Goal: Task Accomplishment & Management: Complete application form

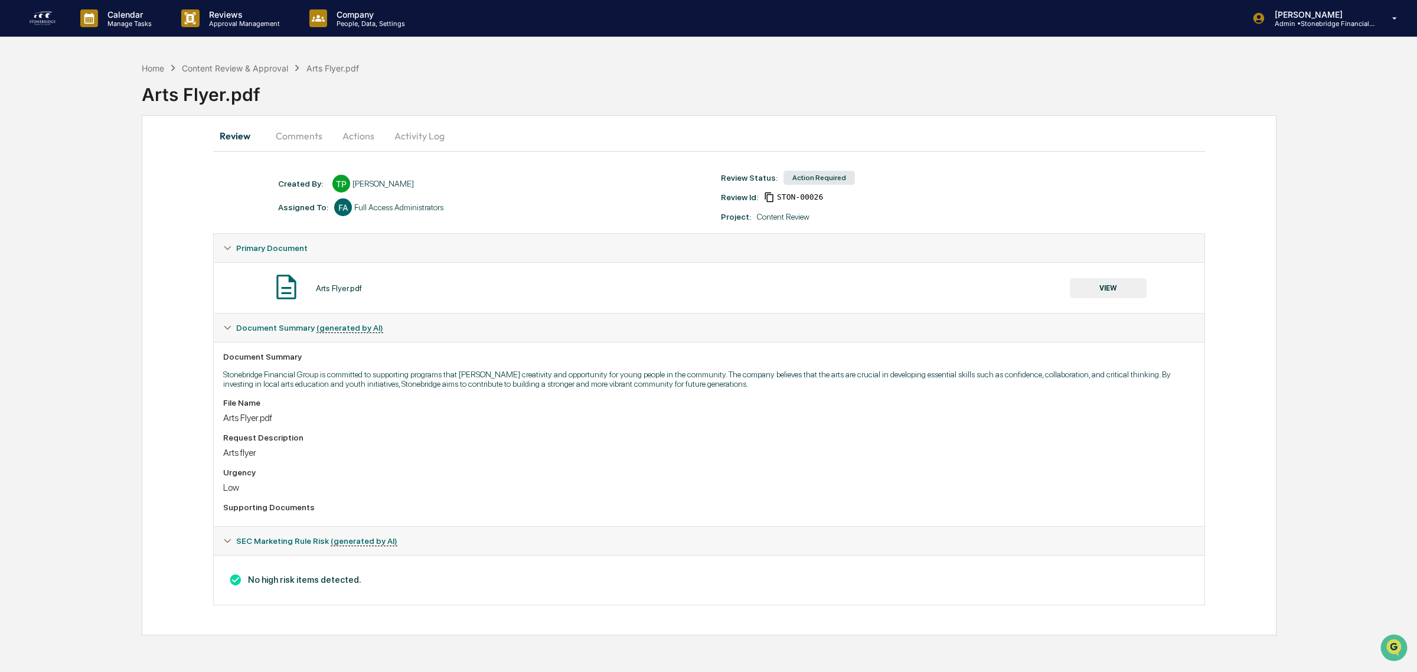
click at [1090, 296] on button "VIEW" at bounding box center [1108, 288] width 77 height 20
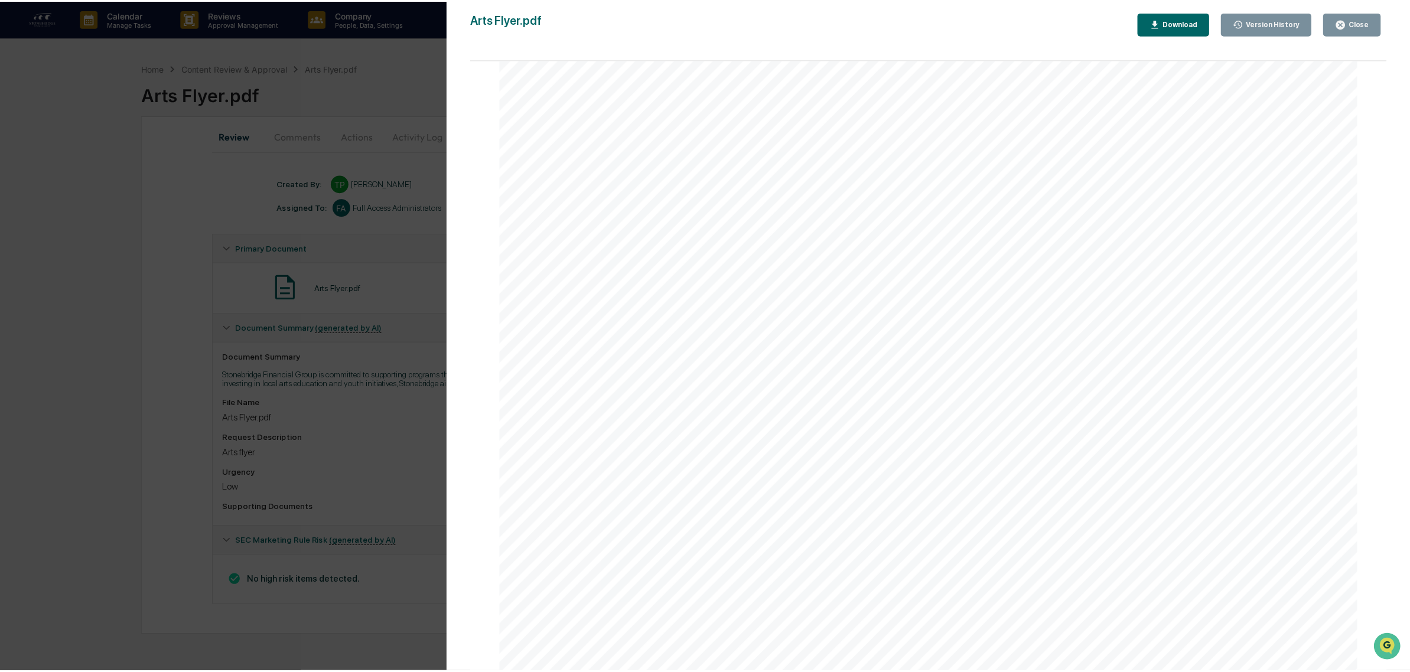
scroll to position [523, 0]
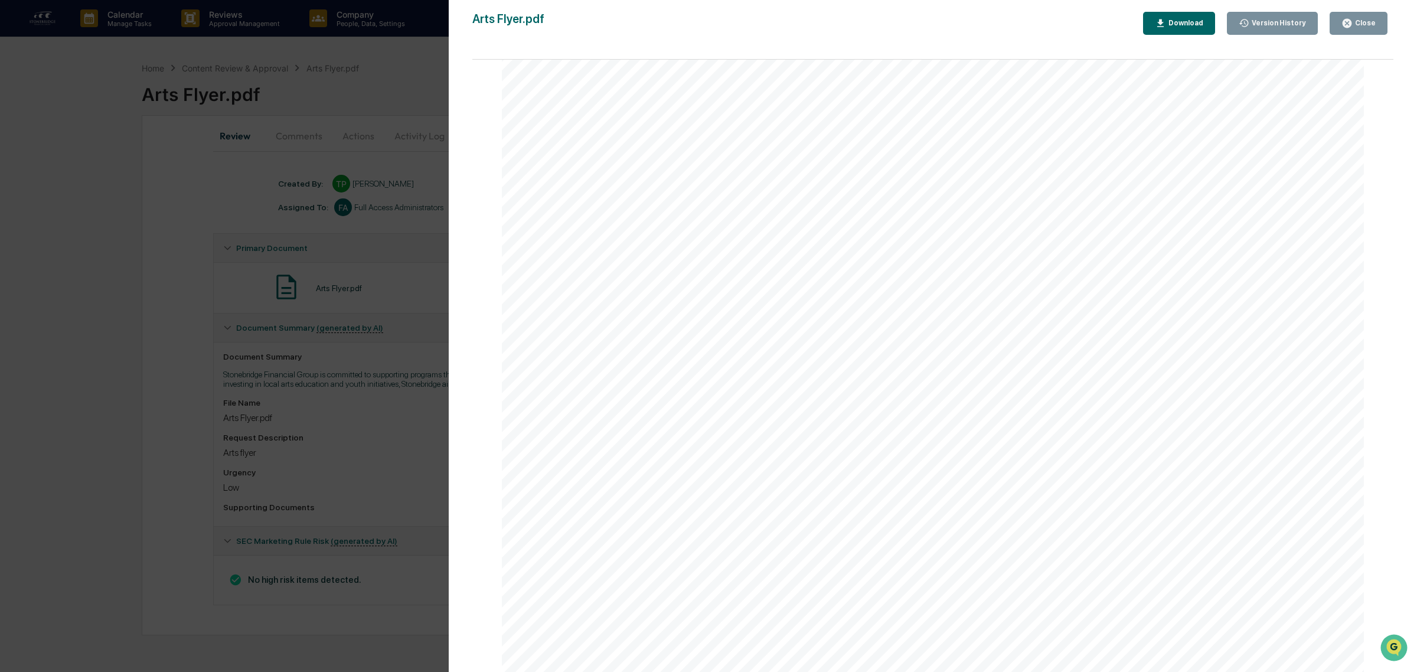
click at [1336, 19] on button "Close" at bounding box center [1359, 23] width 58 height 23
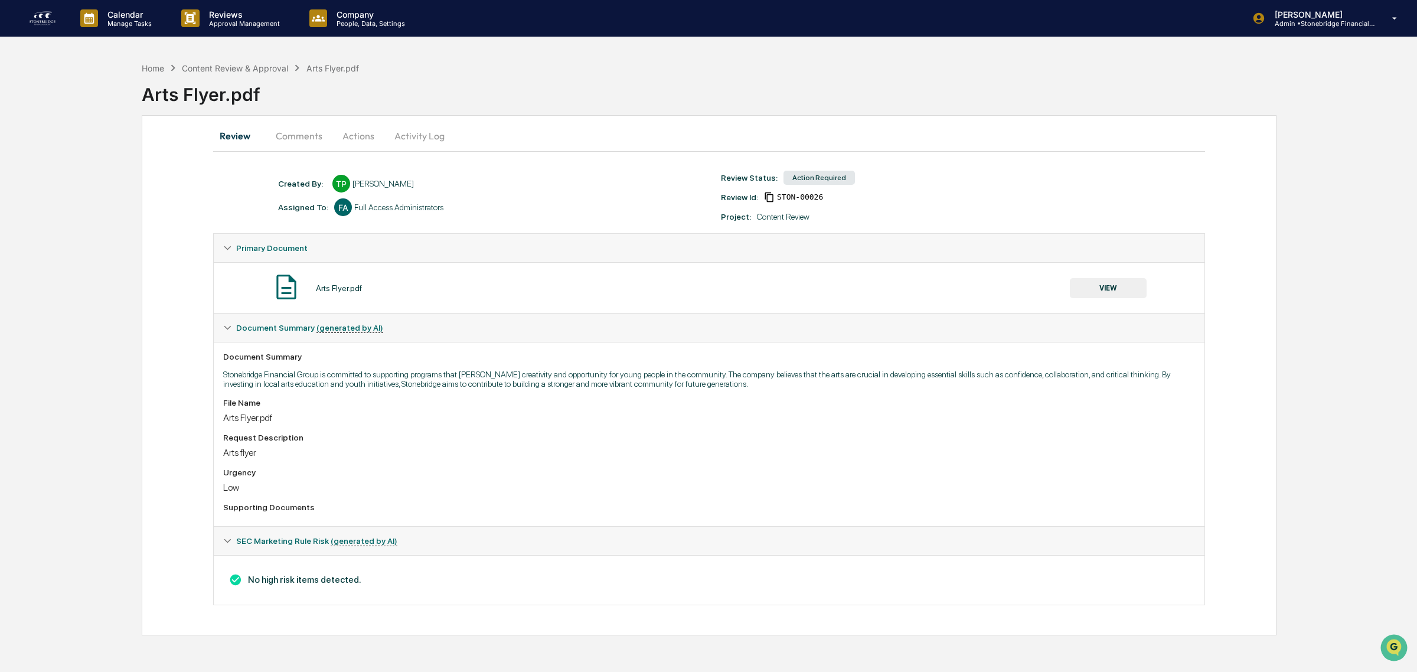
click at [373, 123] on button "Actions" at bounding box center [358, 136] width 53 height 28
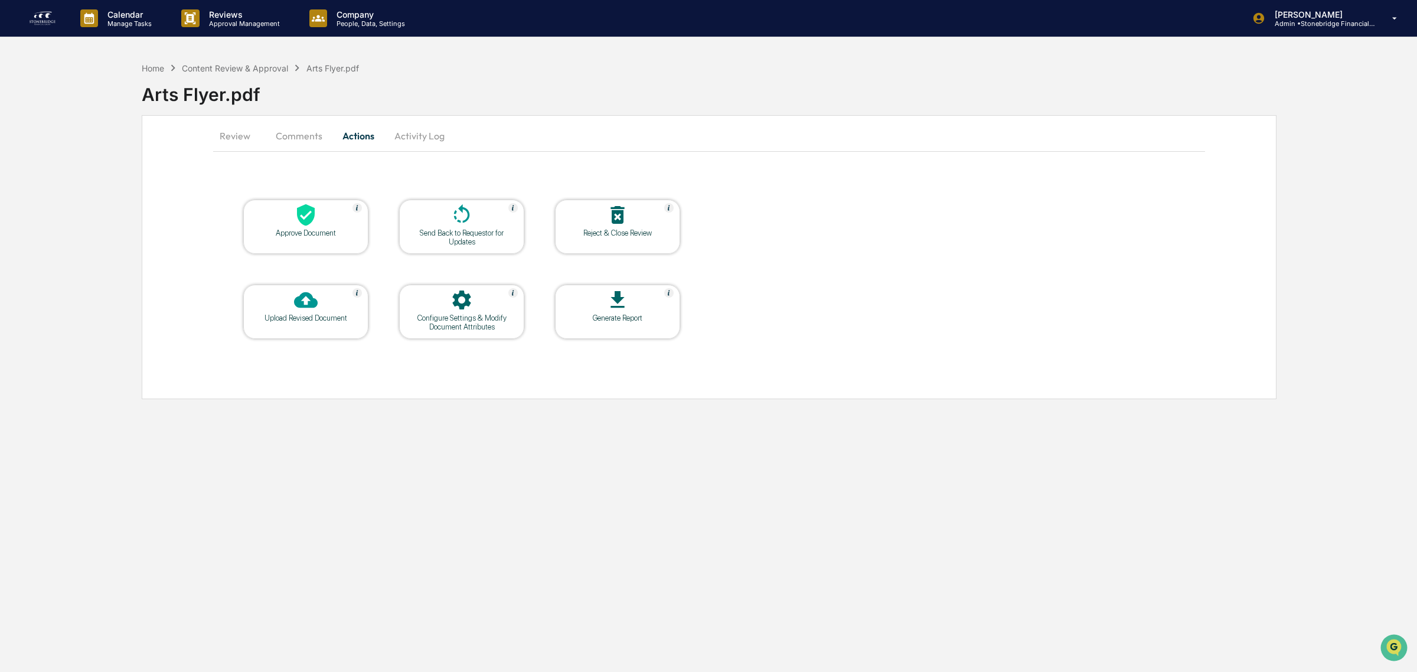
click at [323, 216] on div at bounding box center [306, 215] width 118 height 25
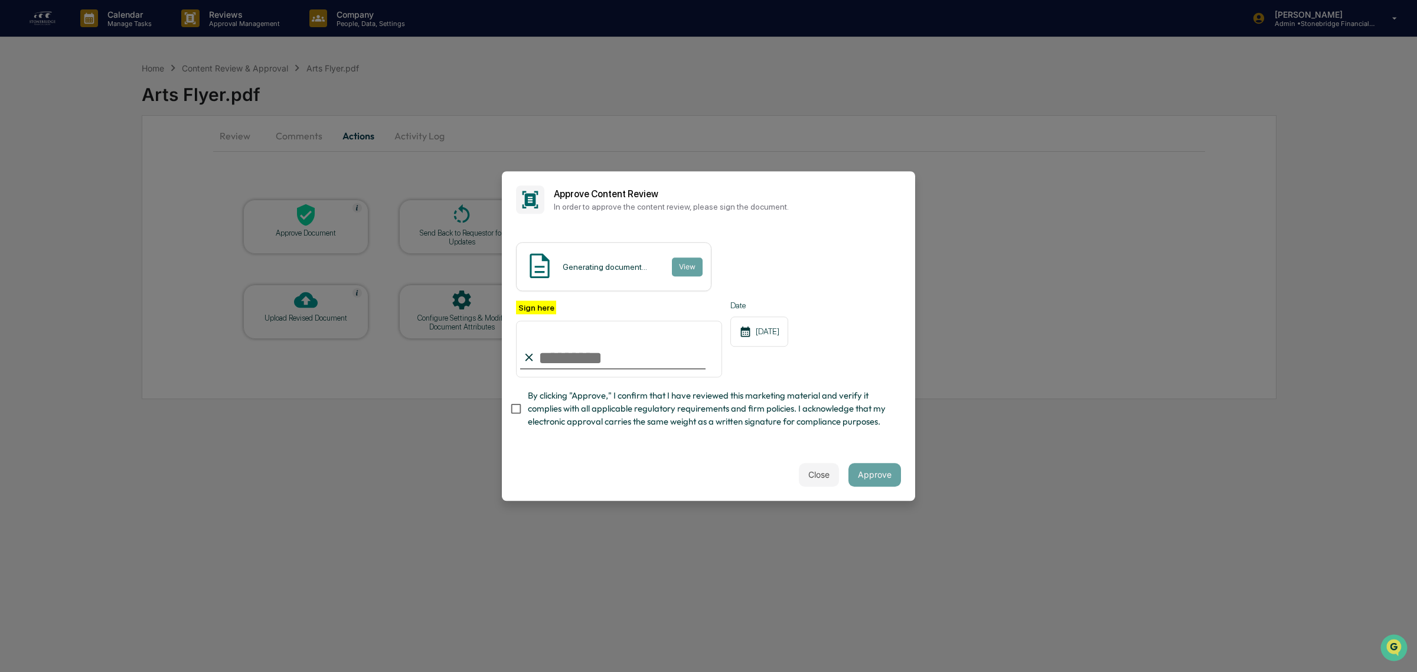
click at [630, 414] on span "By clicking "Approve," I confirm that I have reviewed this marketing material a…" at bounding box center [710, 409] width 364 height 40
click at [585, 358] on input "Sign here" at bounding box center [619, 349] width 206 height 57
type input "**********"
click at [689, 257] on button "View" at bounding box center [686, 266] width 31 height 19
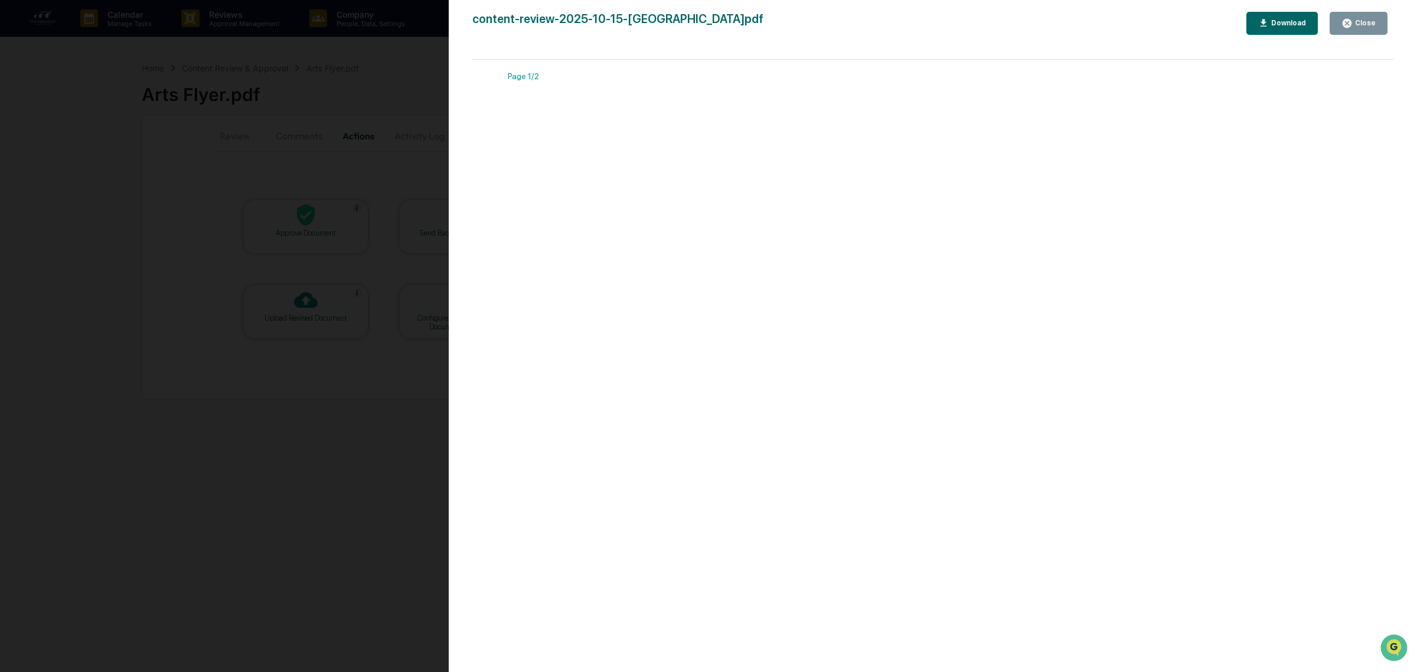
click at [1369, 21] on div "Close" at bounding box center [1364, 23] width 23 height 8
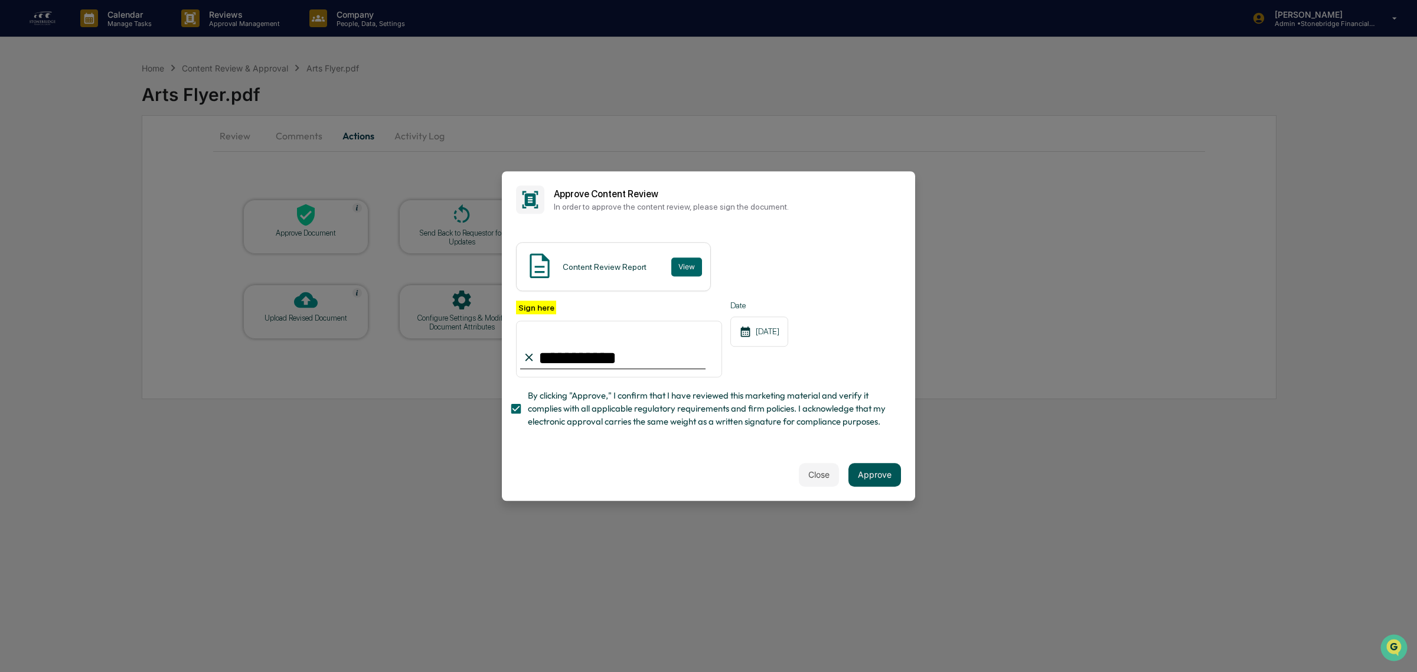
click at [866, 480] on button "Approve" at bounding box center [875, 475] width 53 height 24
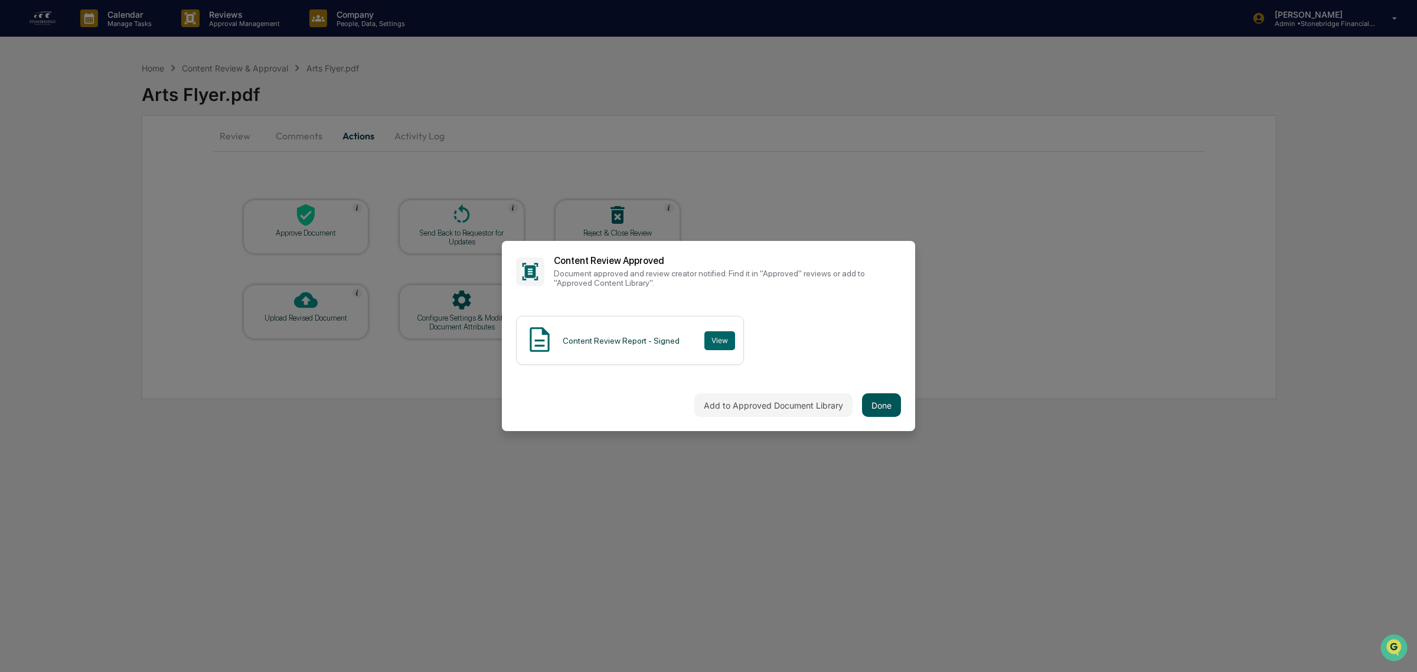
click at [873, 405] on button "Done" at bounding box center [881, 405] width 39 height 24
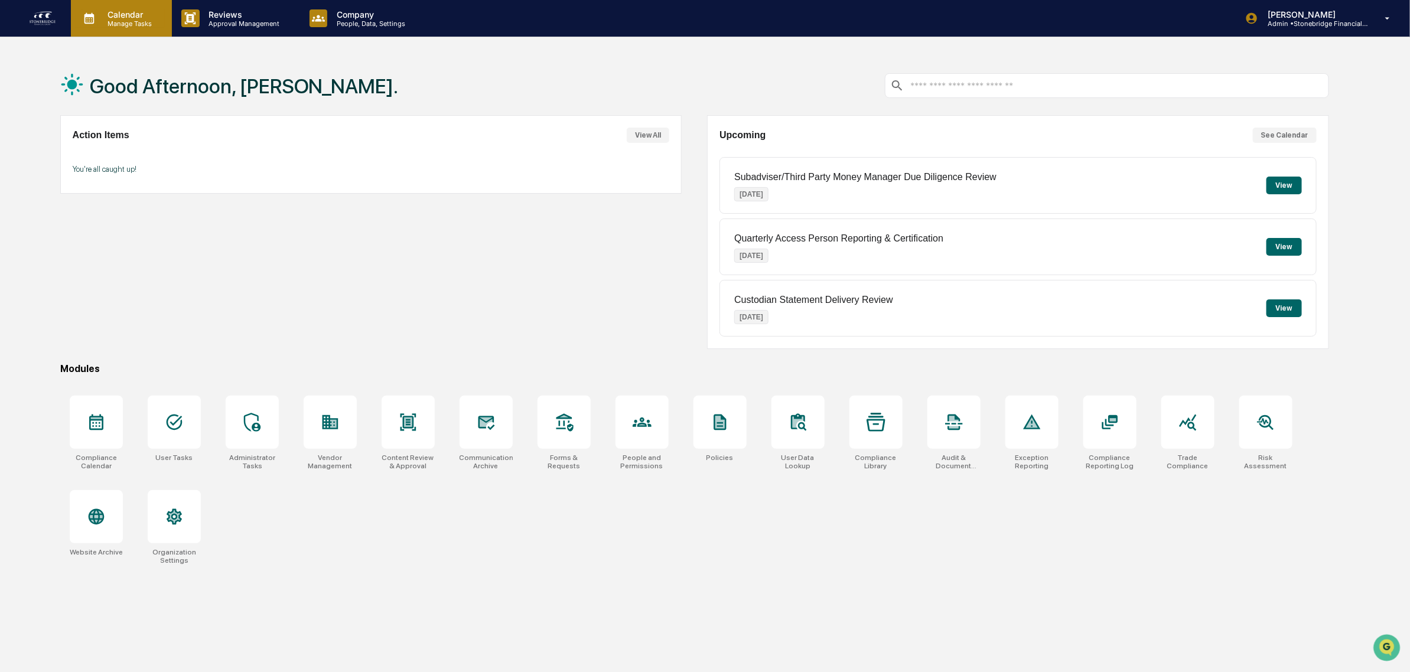
click at [116, 18] on p "Calendar" at bounding box center [128, 14] width 60 height 10
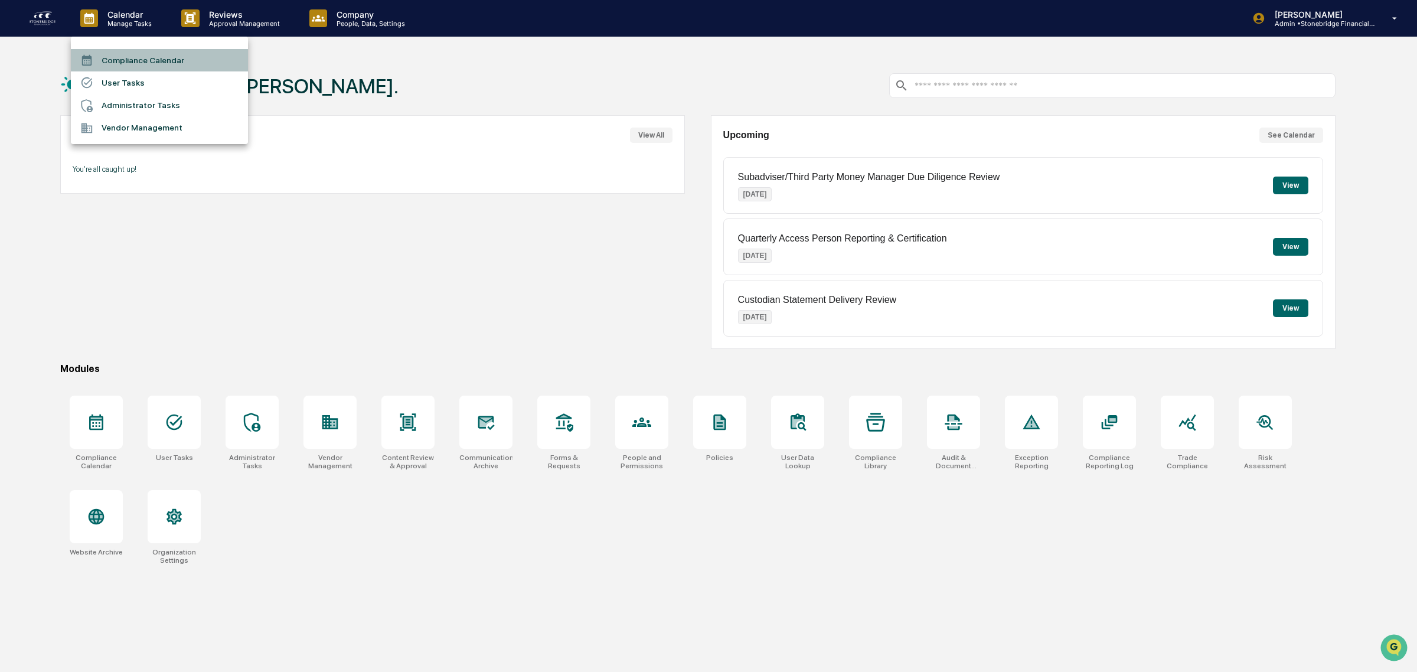
click at [132, 50] on li "Compliance Calendar" at bounding box center [159, 60] width 177 height 22
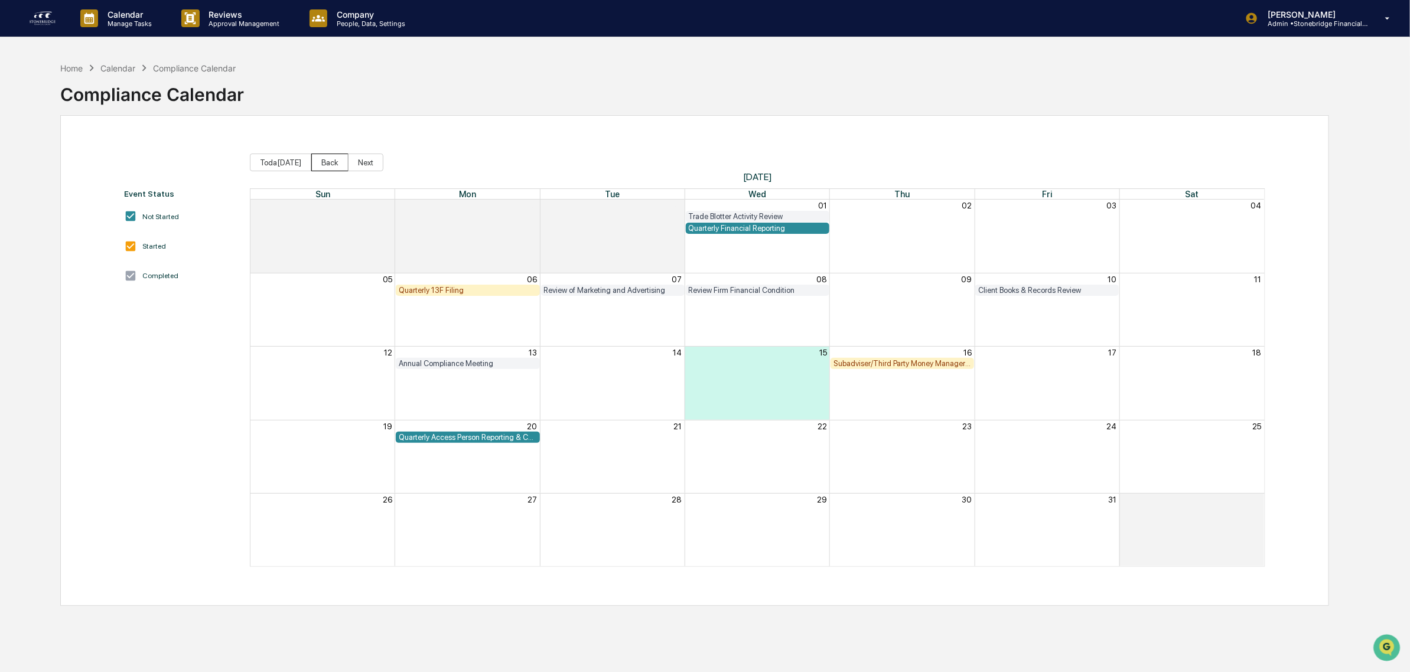
click at [317, 164] on button "Back" at bounding box center [329, 163] width 37 height 18
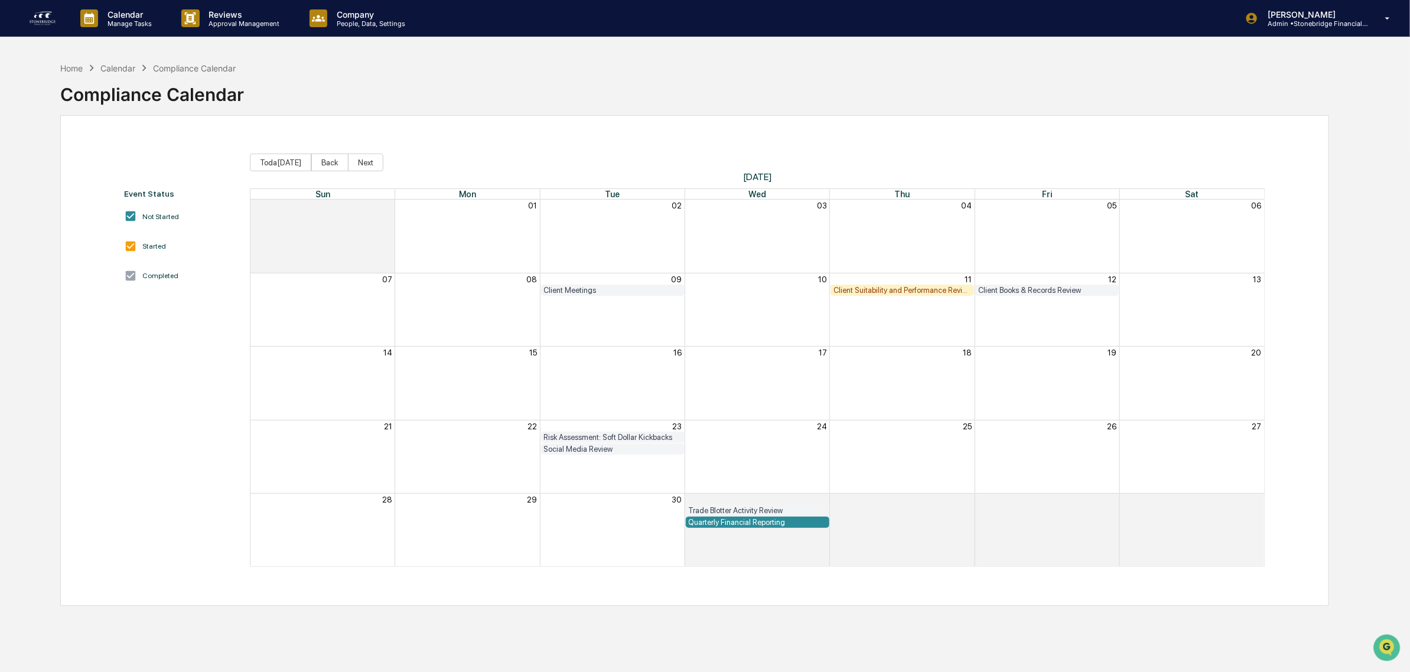
click at [876, 290] on div "Client Suitability and Performance Review" at bounding box center [902, 290] width 138 height 9
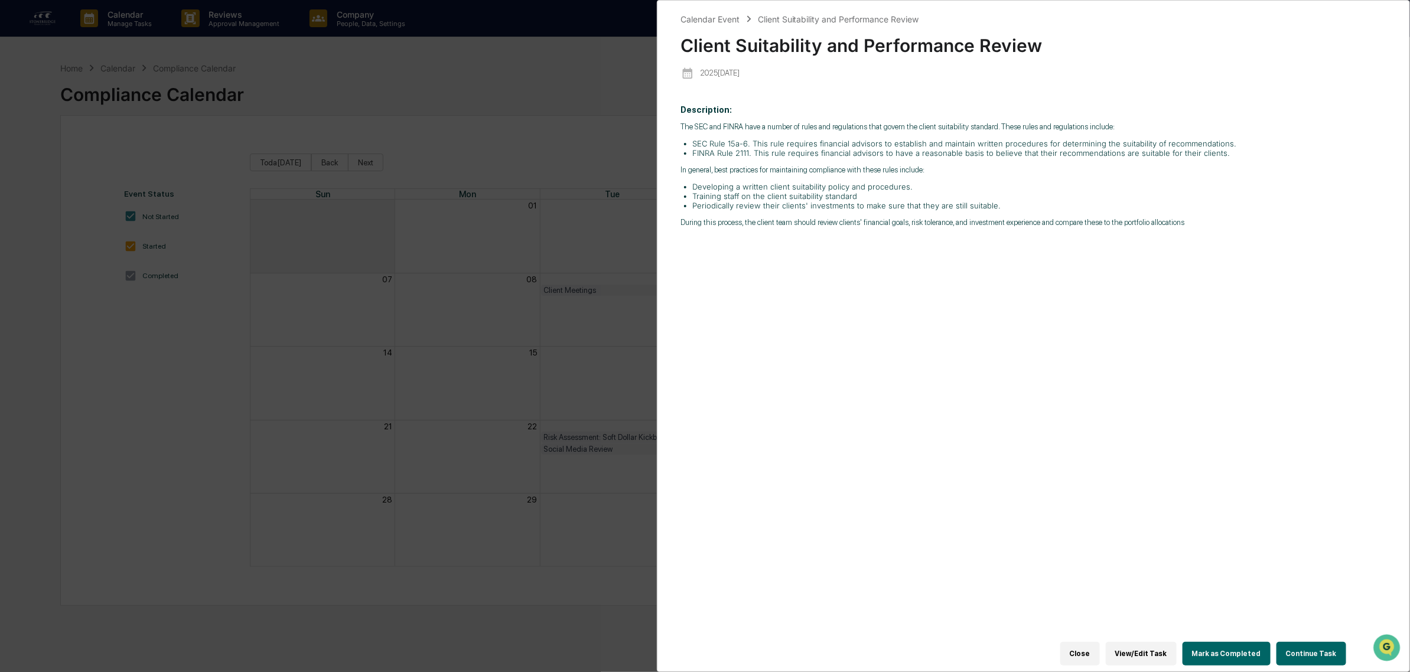
click at [1335, 648] on button "Continue Task" at bounding box center [1311, 654] width 70 height 24
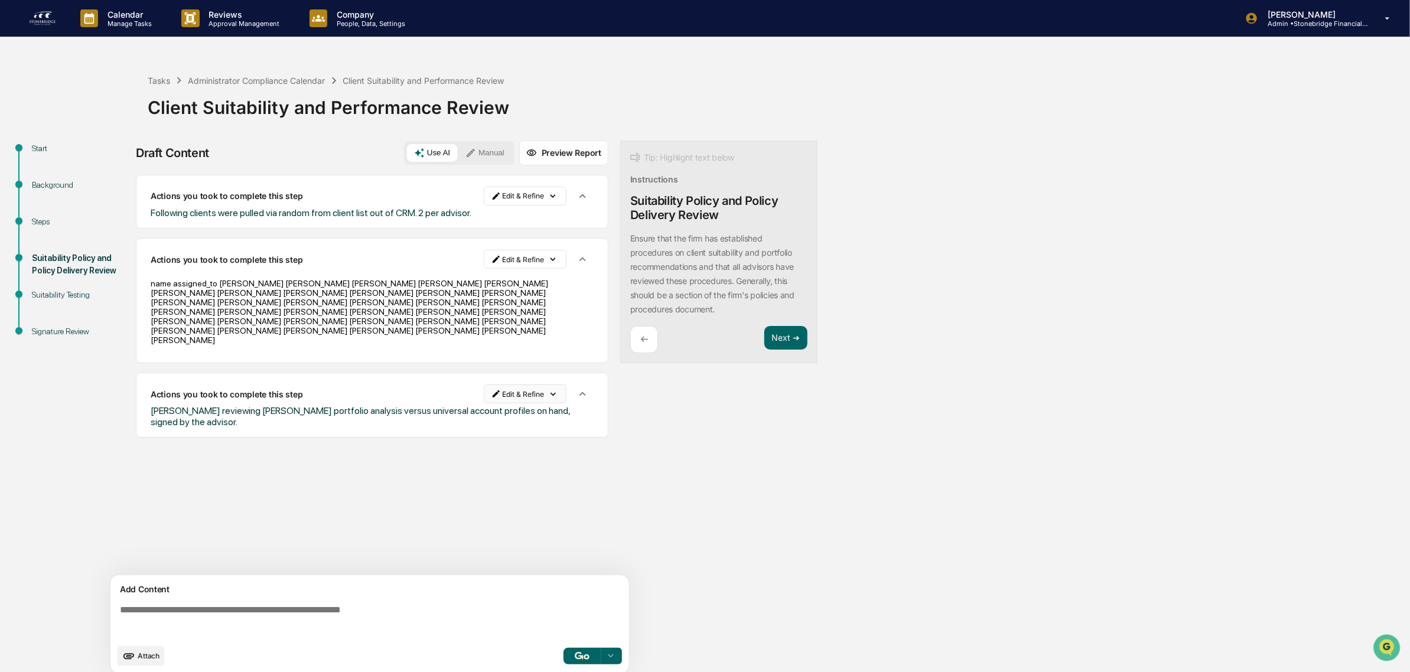
click at [562, 375] on html "Calendar Manage Tasks Reviews Approval Management Company People, Data, Setting…" at bounding box center [705, 336] width 1410 height 672
click at [542, 423] on div "Delete Result" at bounding box center [526, 424] width 87 height 19
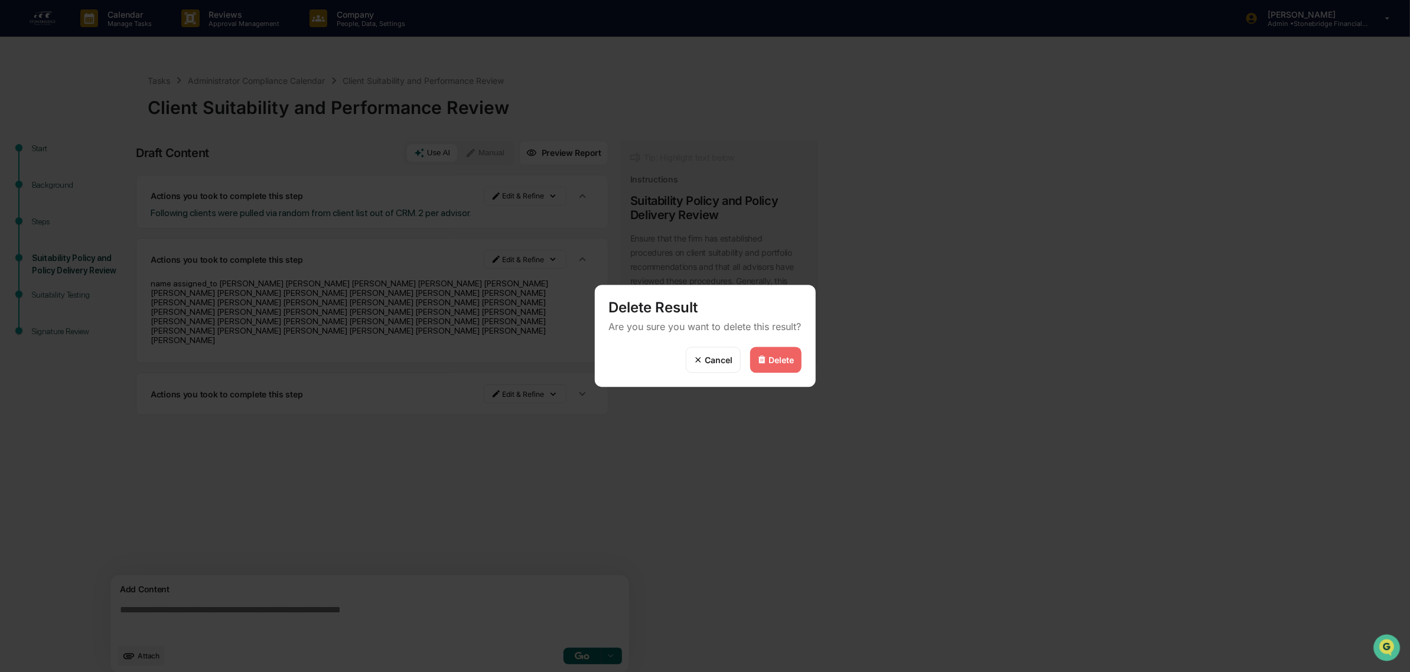
click at [775, 359] on div "Delete" at bounding box center [781, 360] width 25 height 10
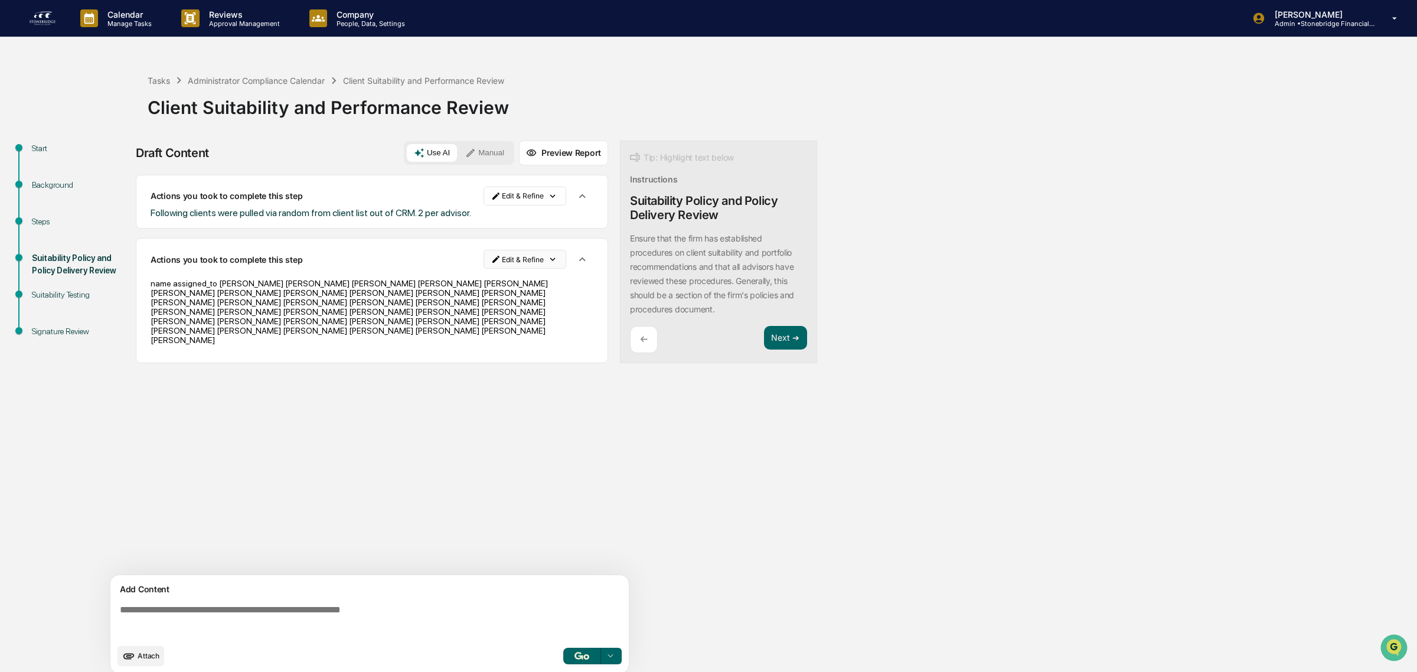
click at [554, 257] on html "Calendar Manage Tasks Reviews Approval Management Company People, Data, Setting…" at bounding box center [708, 336] width 1417 height 672
click at [536, 299] on div "Delete Result" at bounding box center [526, 303] width 87 height 19
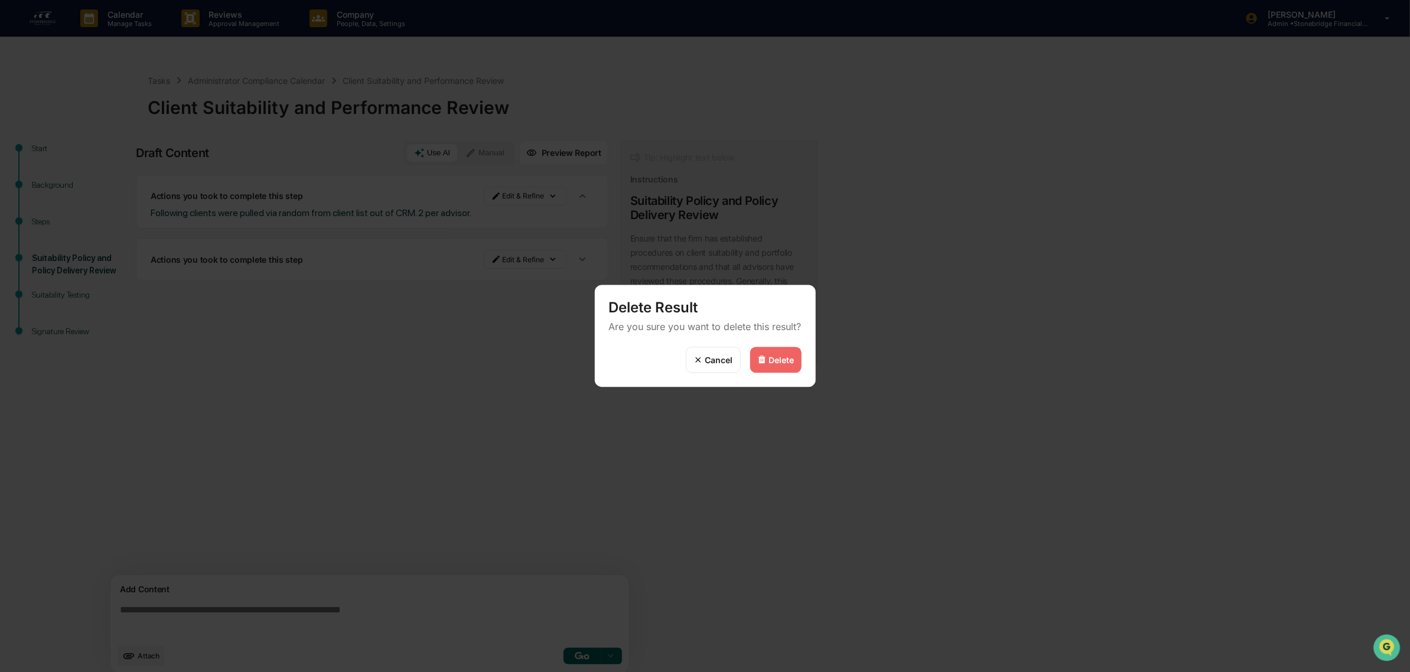
click at [781, 362] on div "Delete" at bounding box center [781, 360] width 25 height 10
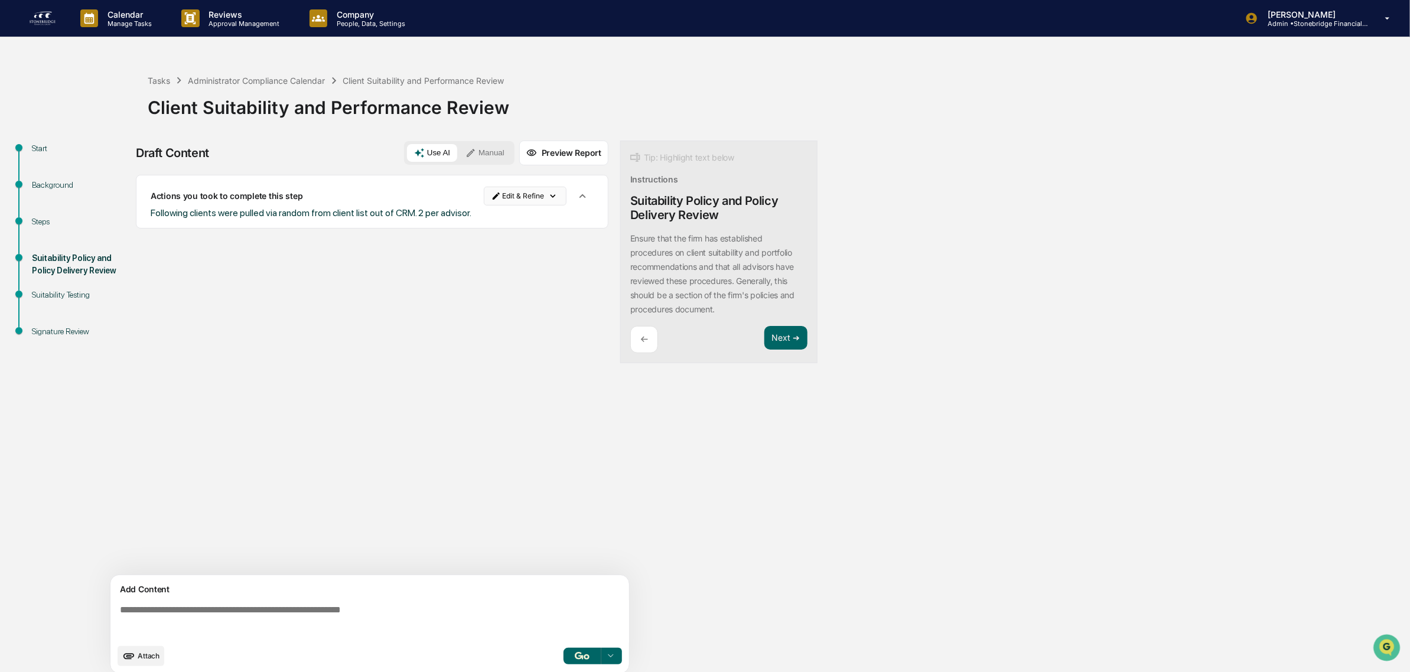
click at [557, 191] on html "Calendar Manage Tasks Reviews Approval Management Company People, Data, Setting…" at bounding box center [705, 336] width 1410 height 672
click at [524, 243] on div "Delete Result" at bounding box center [526, 240] width 87 height 19
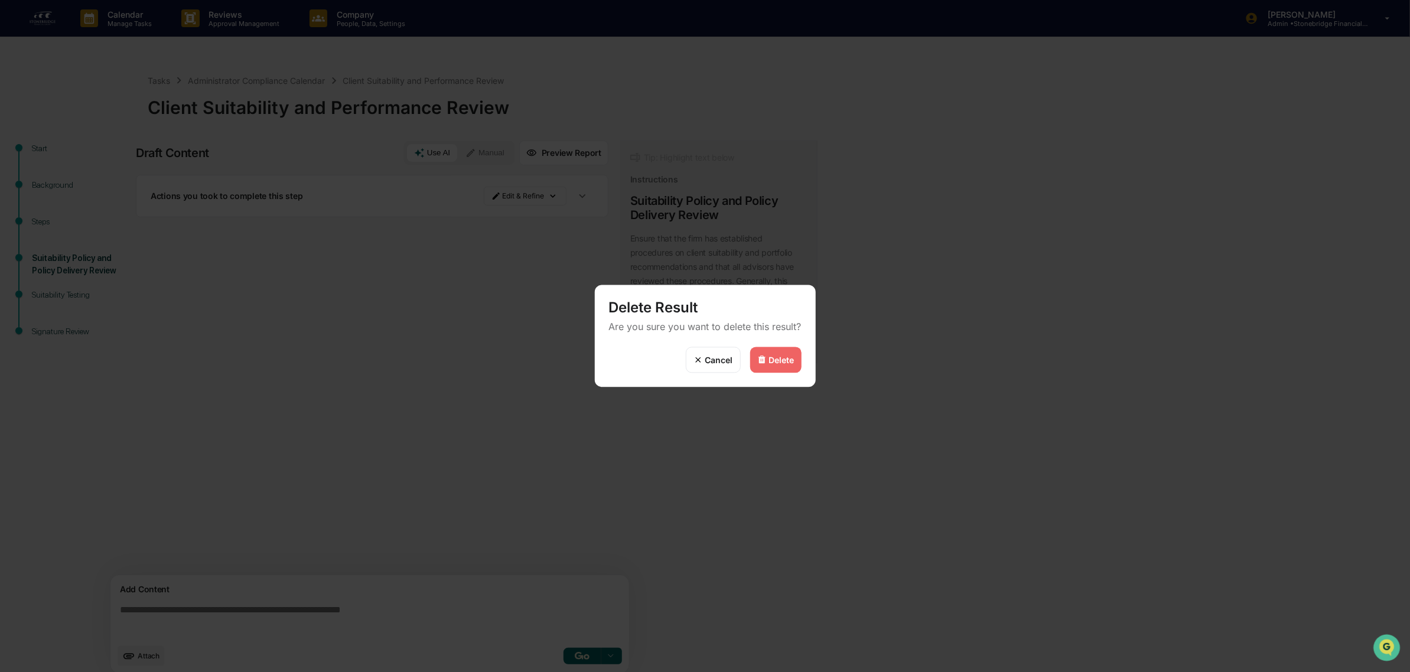
click at [789, 355] on div "Delete" at bounding box center [781, 360] width 25 height 10
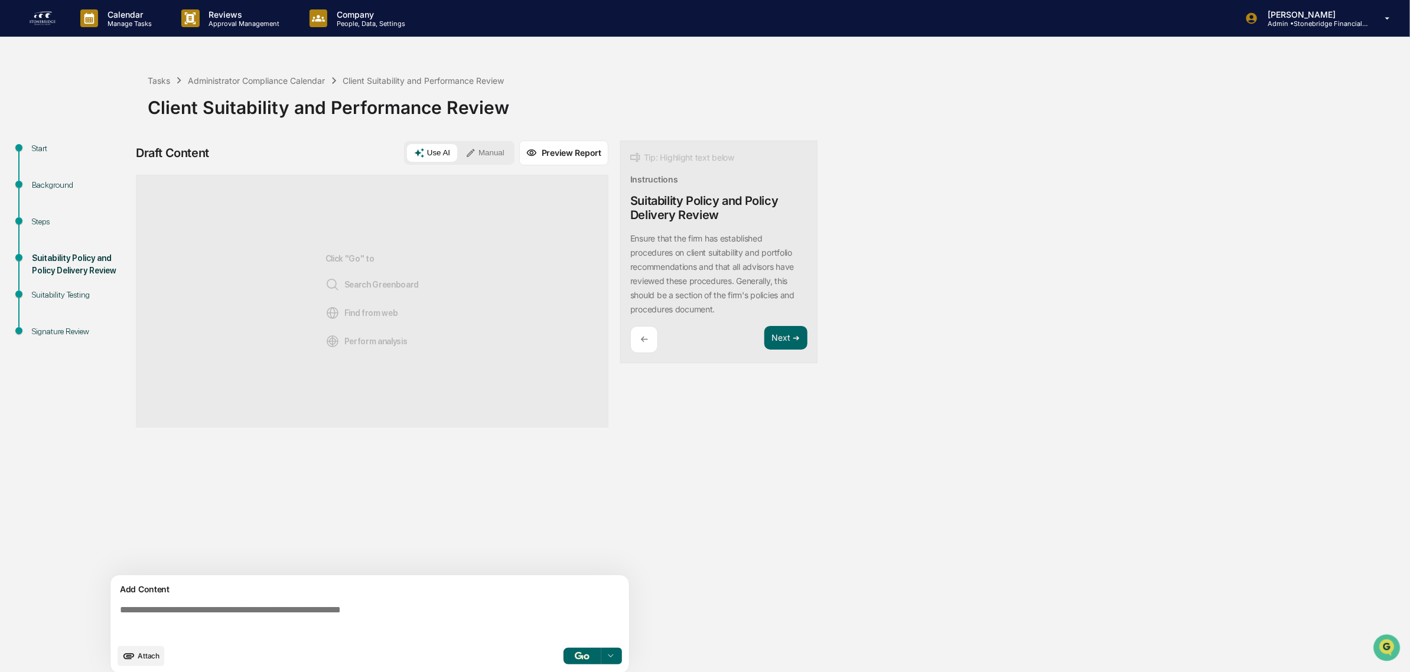
click at [267, 595] on div "Add Content" at bounding box center [370, 589] width 504 height 14
click at [267, 604] on textarea at bounding box center [372, 621] width 514 height 43
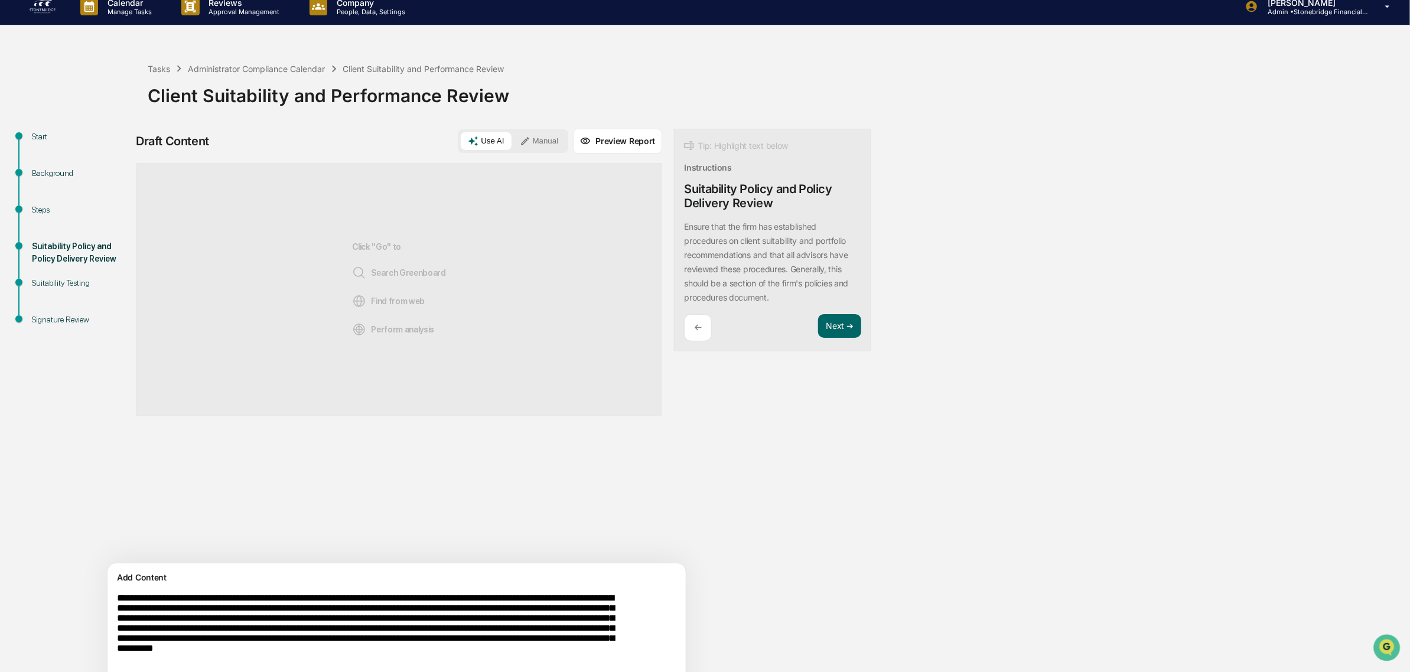
scroll to position [64, 0]
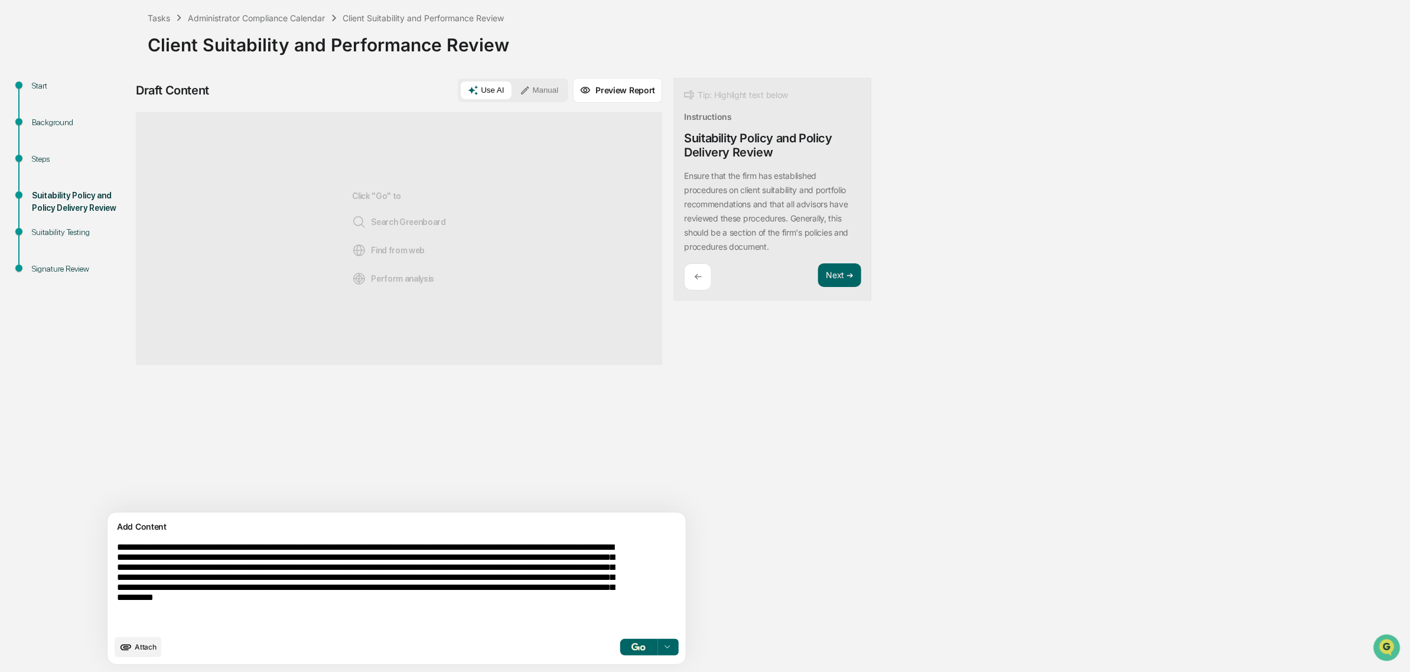
type textarea "**********"
click at [137, 645] on span "Attach" at bounding box center [146, 647] width 22 height 9
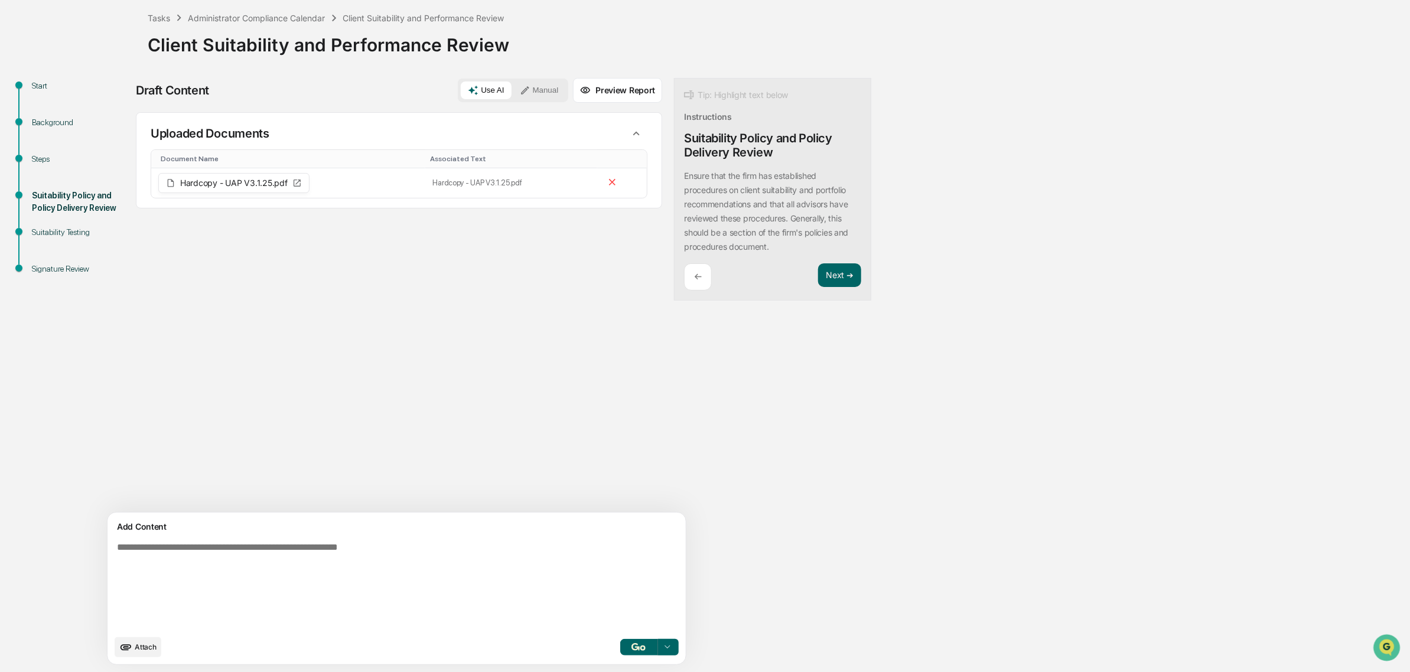
click at [399, 565] on textarea at bounding box center [368, 585] width 513 height 96
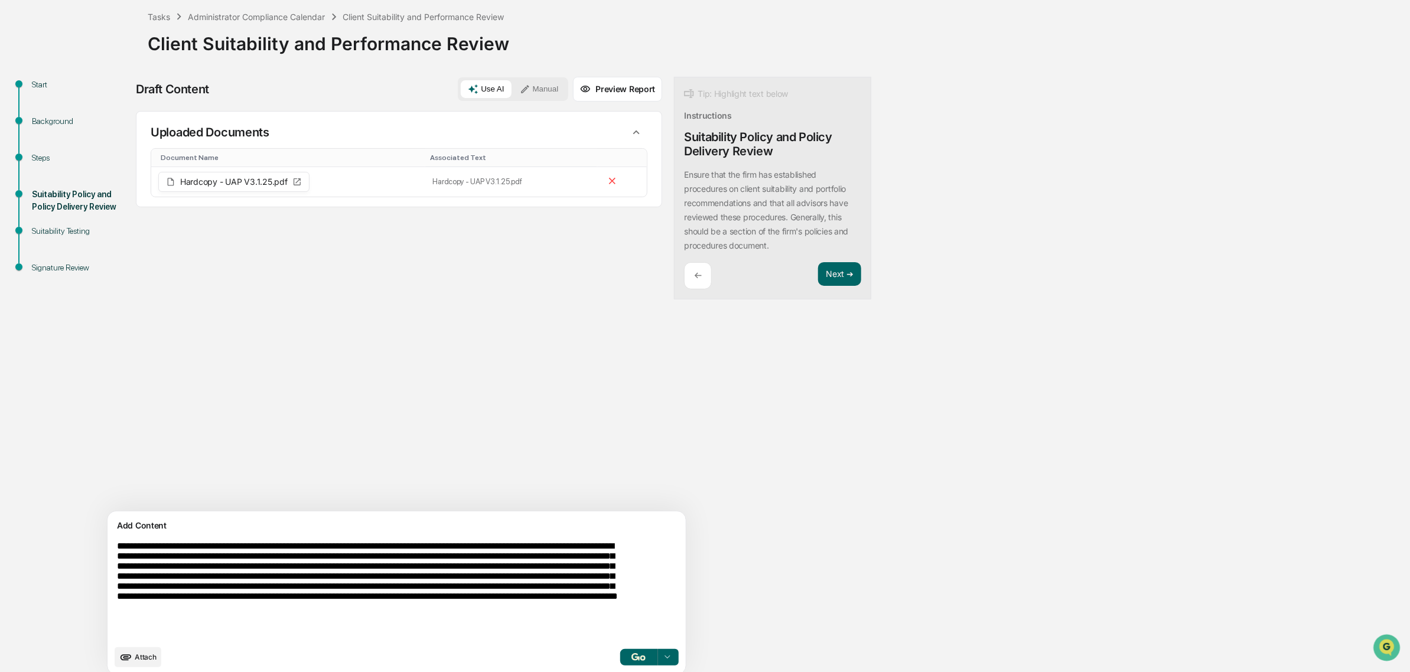
type textarea "**********"
click at [631, 656] on img "button" at bounding box center [638, 657] width 14 height 8
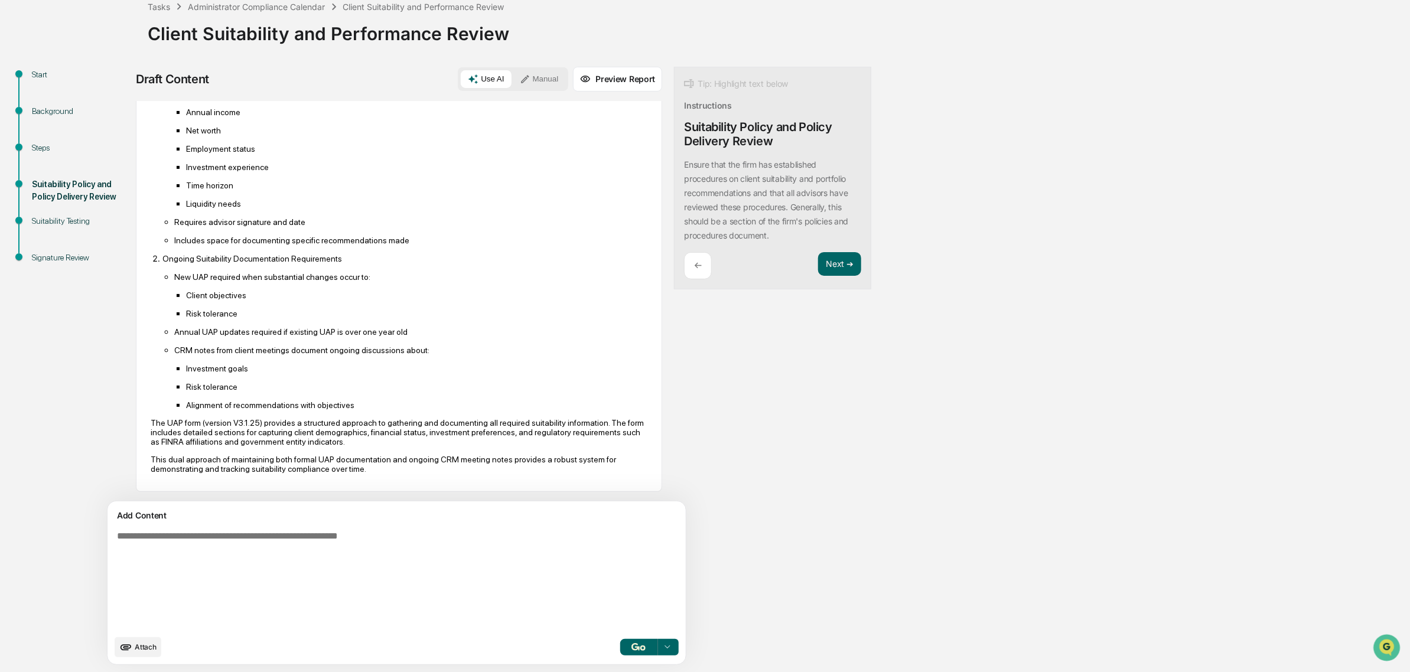
scroll to position [409, 0]
click at [818, 261] on button "Next ➔" at bounding box center [839, 264] width 43 height 24
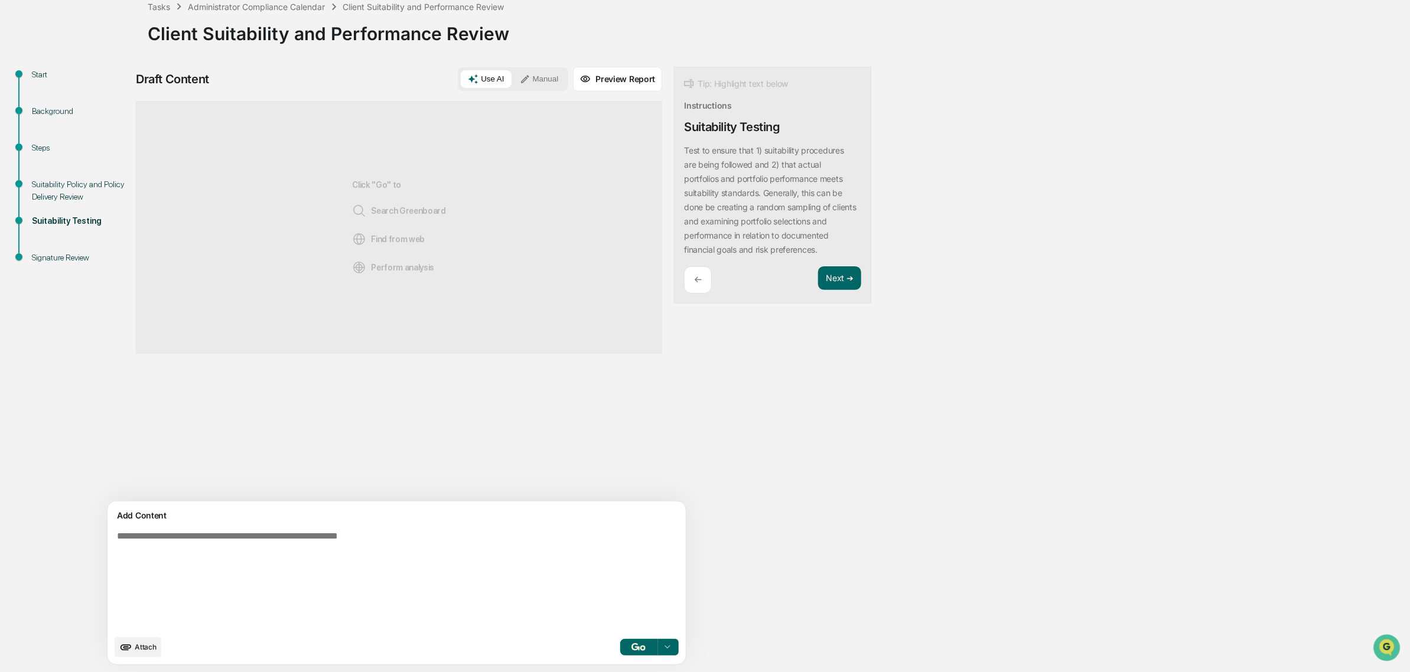
click at [128, 651] on icon "upload document" at bounding box center [125, 647] width 13 height 13
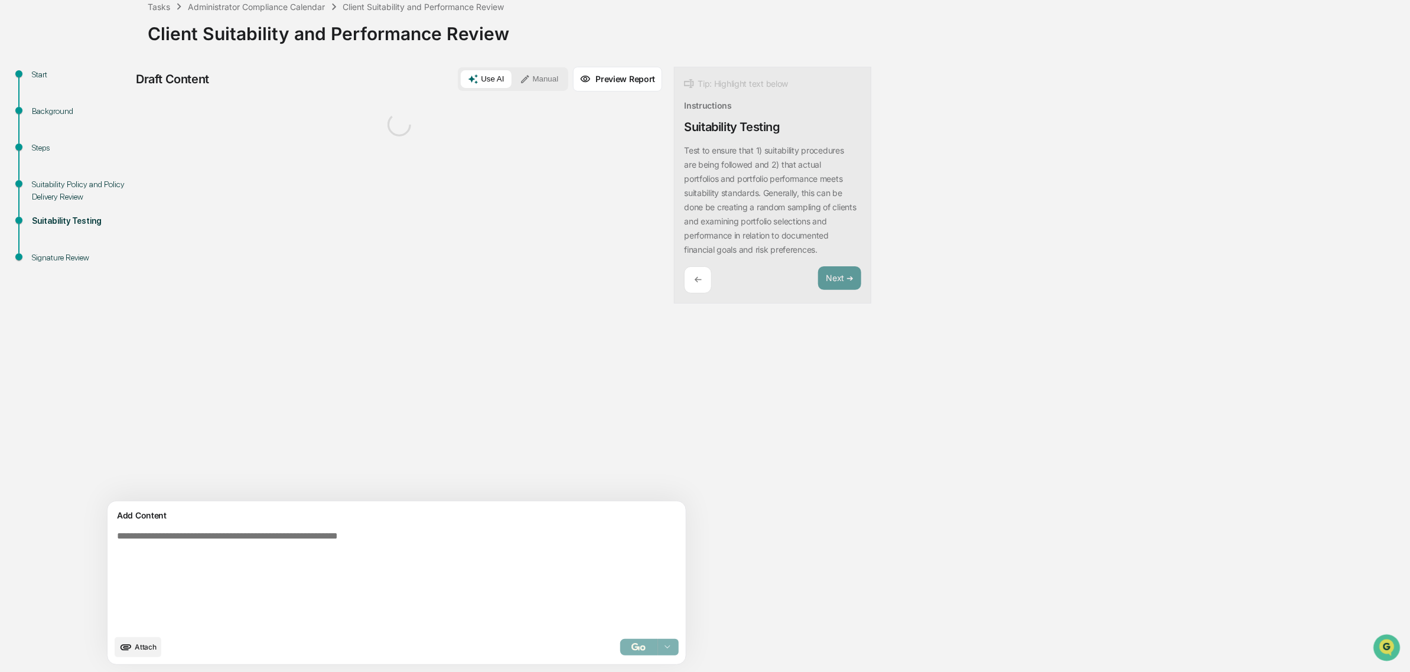
click at [146, 650] on span "Attach" at bounding box center [146, 647] width 22 height 9
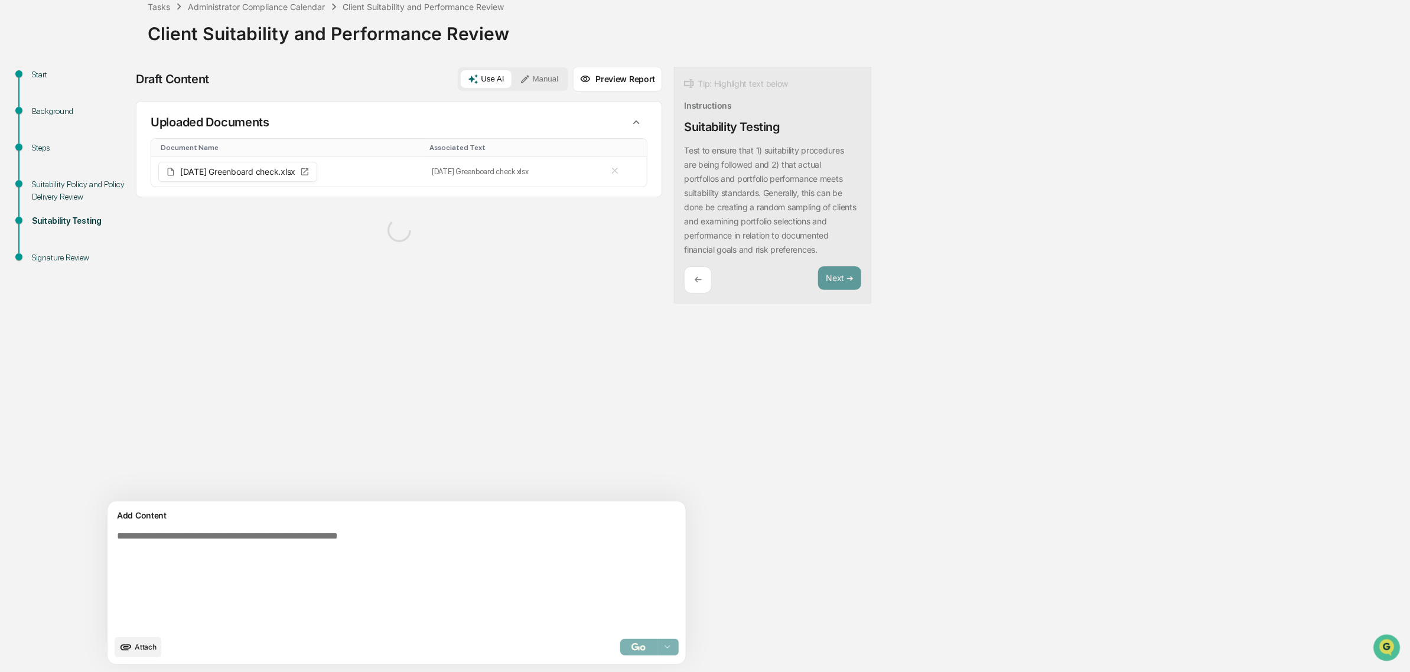
click at [132, 645] on icon "upload document" at bounding box center [125, 647] width 13 height 13
click at [137, 640] on button "Attach" at bounding box center [138, 647] width 47 height 20
click at [148, 641] on button "Attach" at bounding box center [138, 647] width 47 height 20
click at [139, 647] on span "Attach" at bounding box center [146, 647] width 22 height 9
click at [137, 653] on button "Attach" at bounding box center [138, 647] width 47 height 20
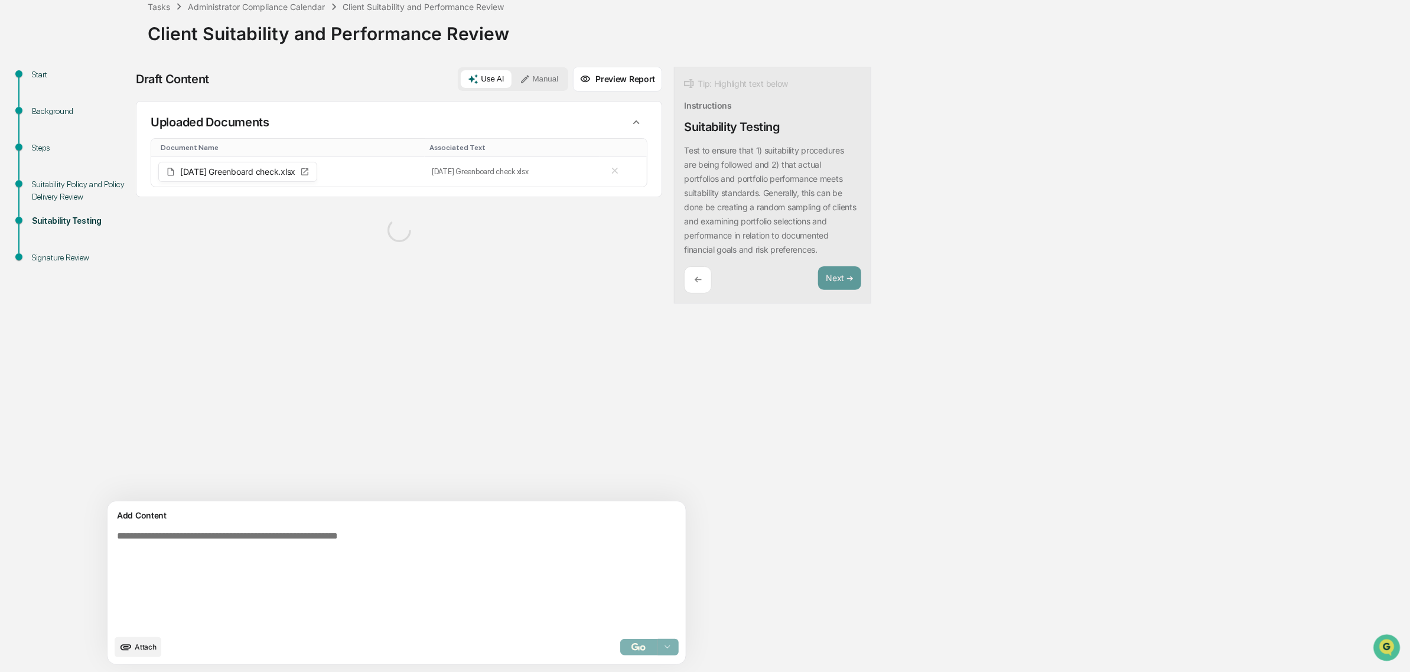
click at [139, 650] on span "Attach" at bounding box center [146, 647] width 22 height 9
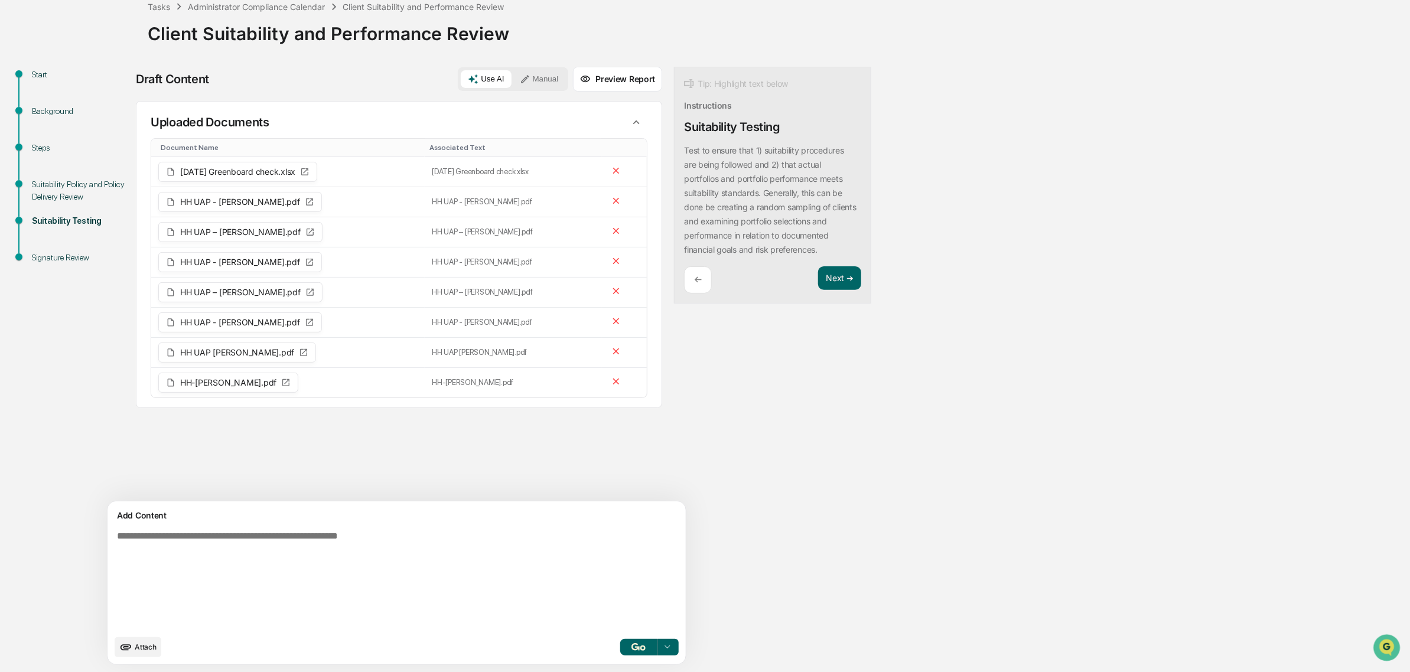
click at [140, 645] on span "Attach" at bounding box center [146, 647] width 22 height 9
click at [130, 644] on icon "upload document" at bounding box center [125, 647] width 13 height 13
click at [134, 657] on div "Add Content Attach Select..." at bounding box center [396, 582] width 578 height 163
click at [136, 648] on button "Attach" at bounding box center [138, 647] width 47 height 20
click at [141, 645] on span "Attach" at bounding box center [146, 647] width 22 height 9
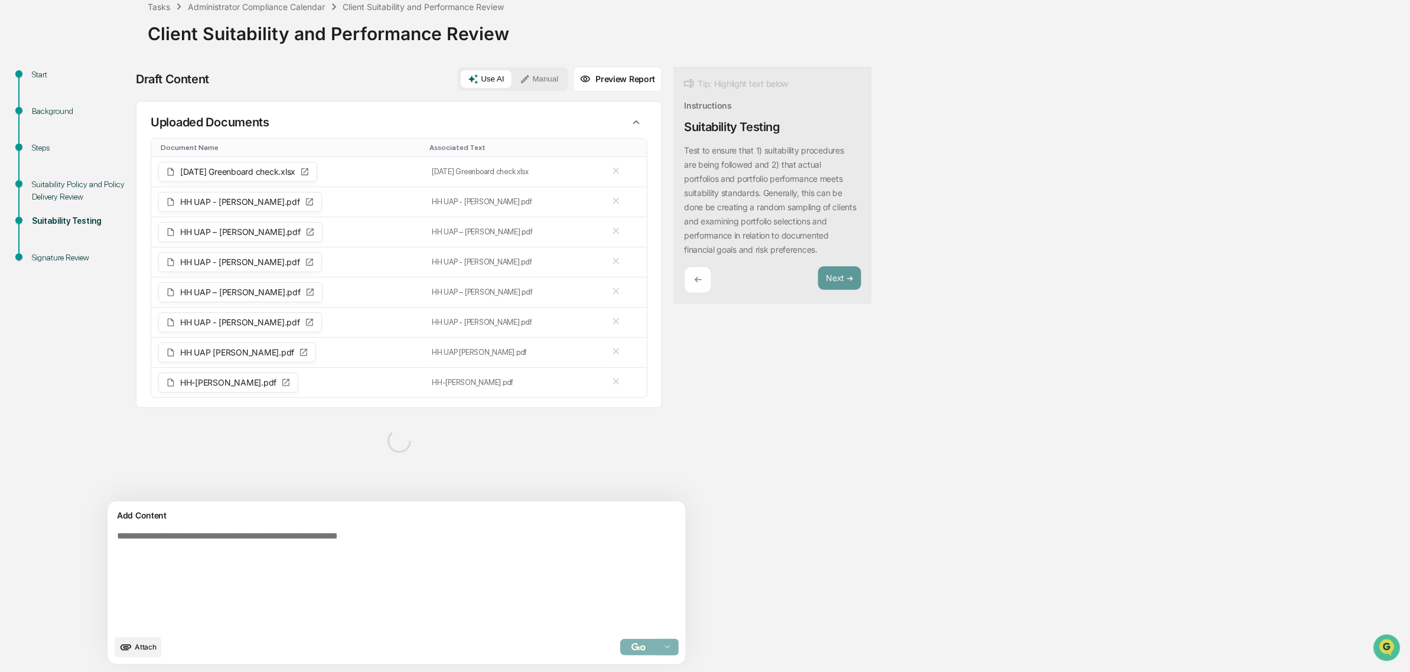
click at [132, 647] on icon "upload document" at bounding box center [125, 647] width 11 height 6
click at [144, 645] on span "Attach" at bounding box center [146, 647] width 22 height 9
click at [149, 642] on button "Attach" at bounding box center [138, 647] width 47 height 20
click at [132, 650] on icon "upload document" at bounding box center [125, 647] width 13 height 13
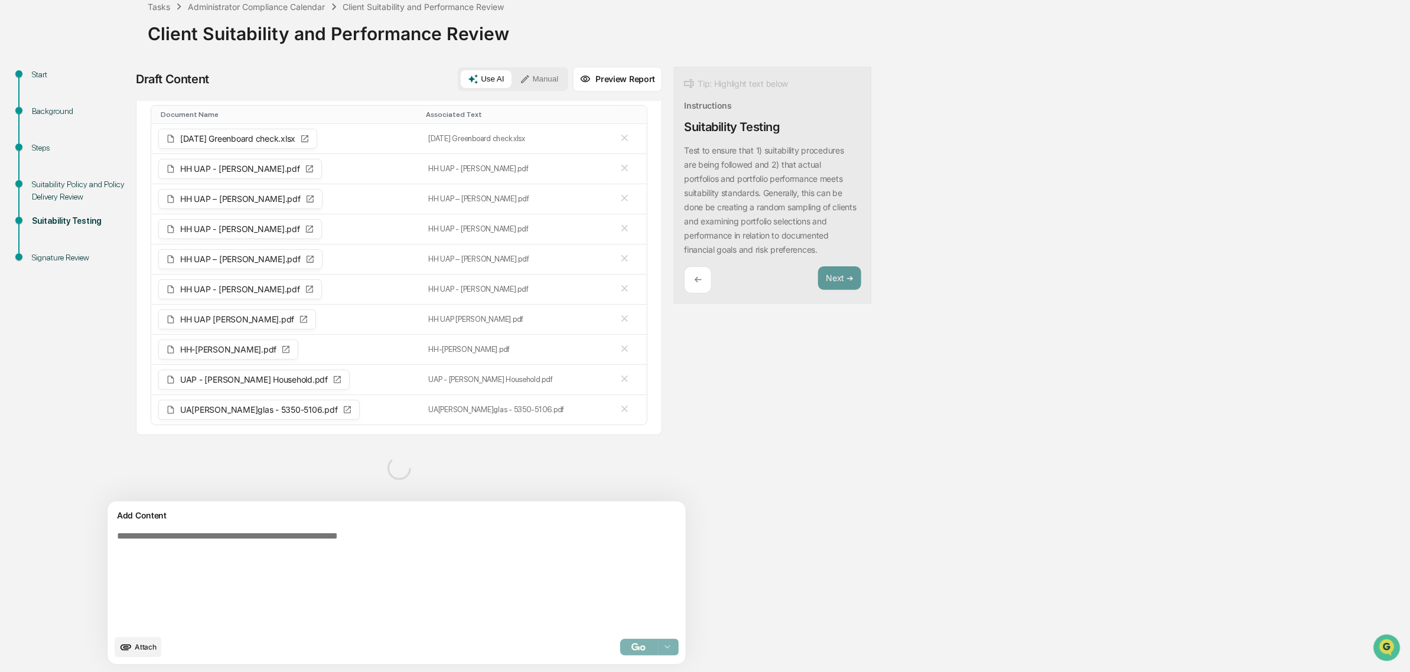
scroll to position [0, 0]
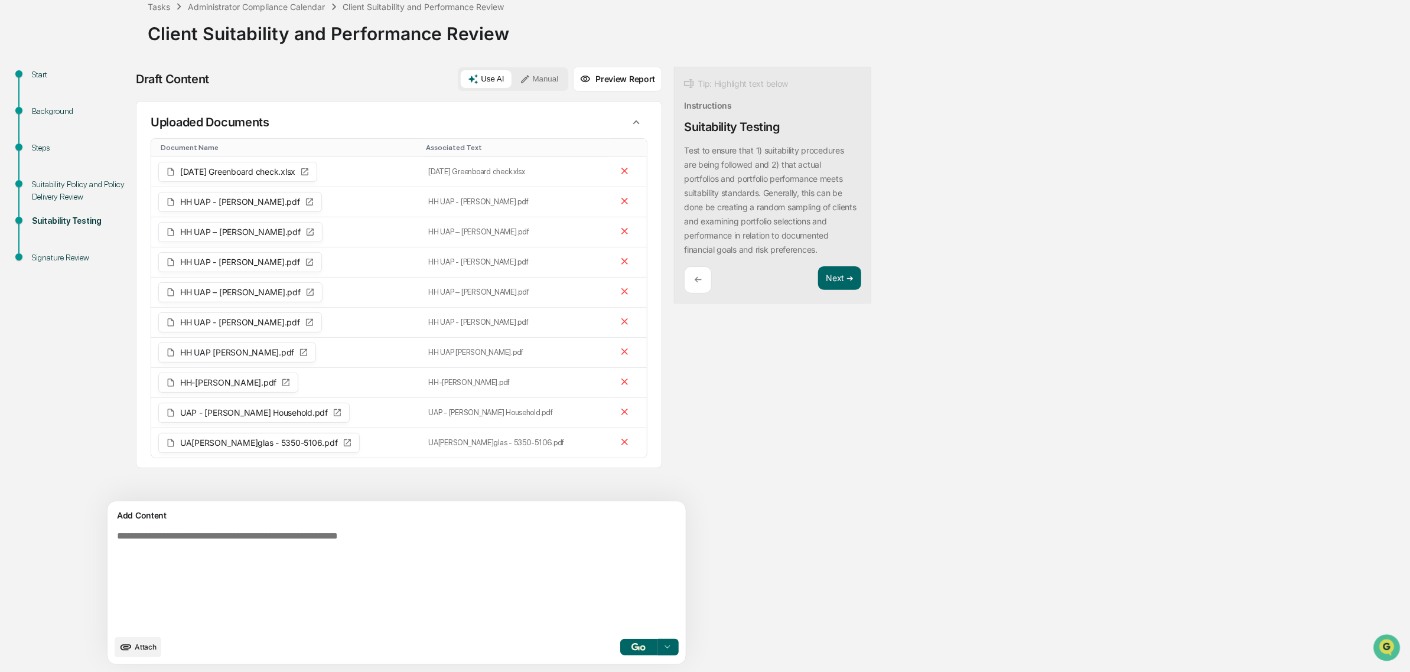
click at [156, 654] on button "Attach" at bounding box center [138, 647] width 47 height 20
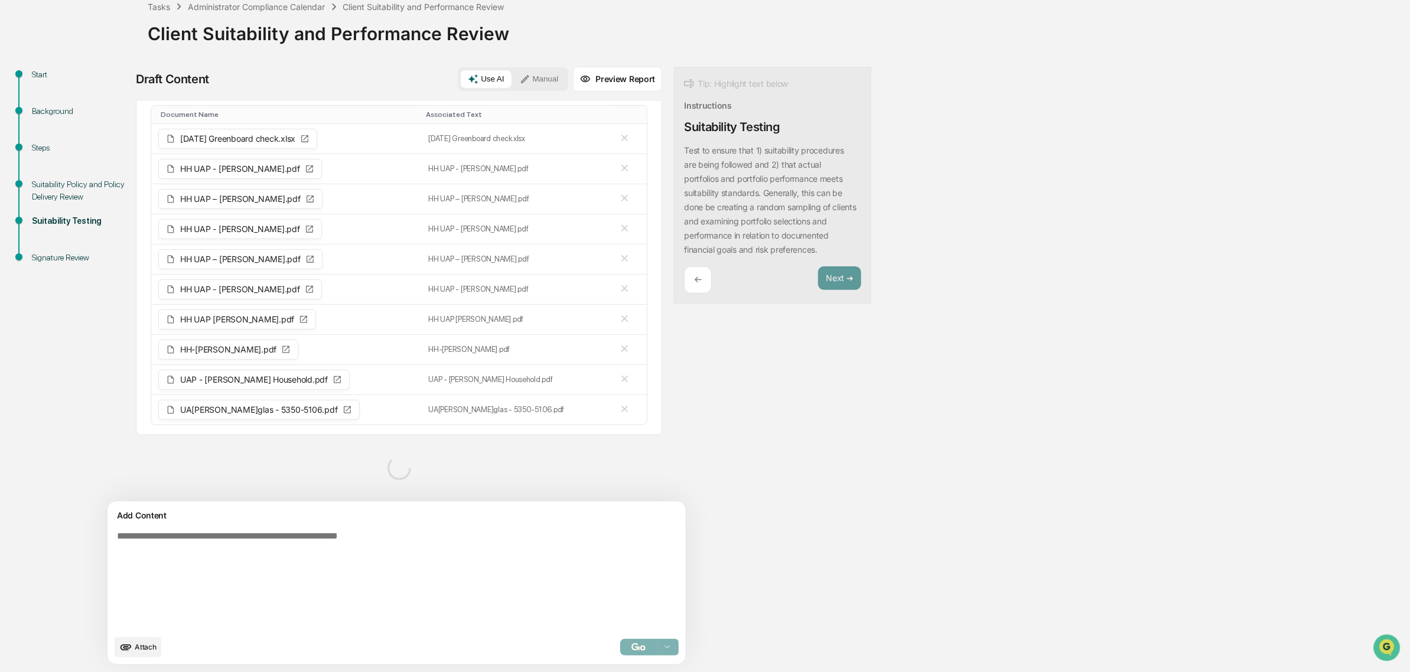
click at [149, 647] on span "Attach" at bounding box center [146, 647] width 22 height 9
click at [139, 642] on button "Attach" at bounding box center [138, 647] width 47 height 20
click at [149, 638] on button "Attach" at bounding box center [138, 647] width 47 height 20
click at [148, 644] on span "Attach" at bounding box center [146, 647] width 22 height 9
click at [144, 647] on span "Attach" at bounding box center [146, 647] width 22 height 9
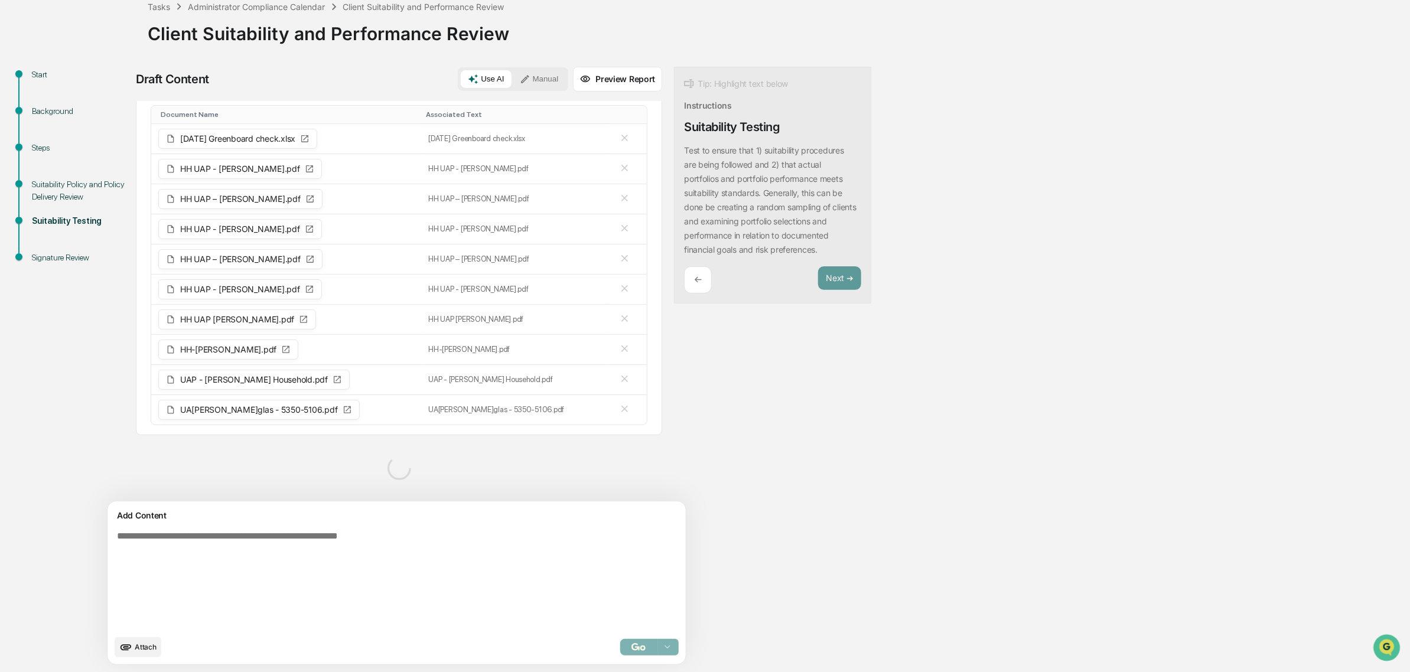
scroll to position [0, 0]
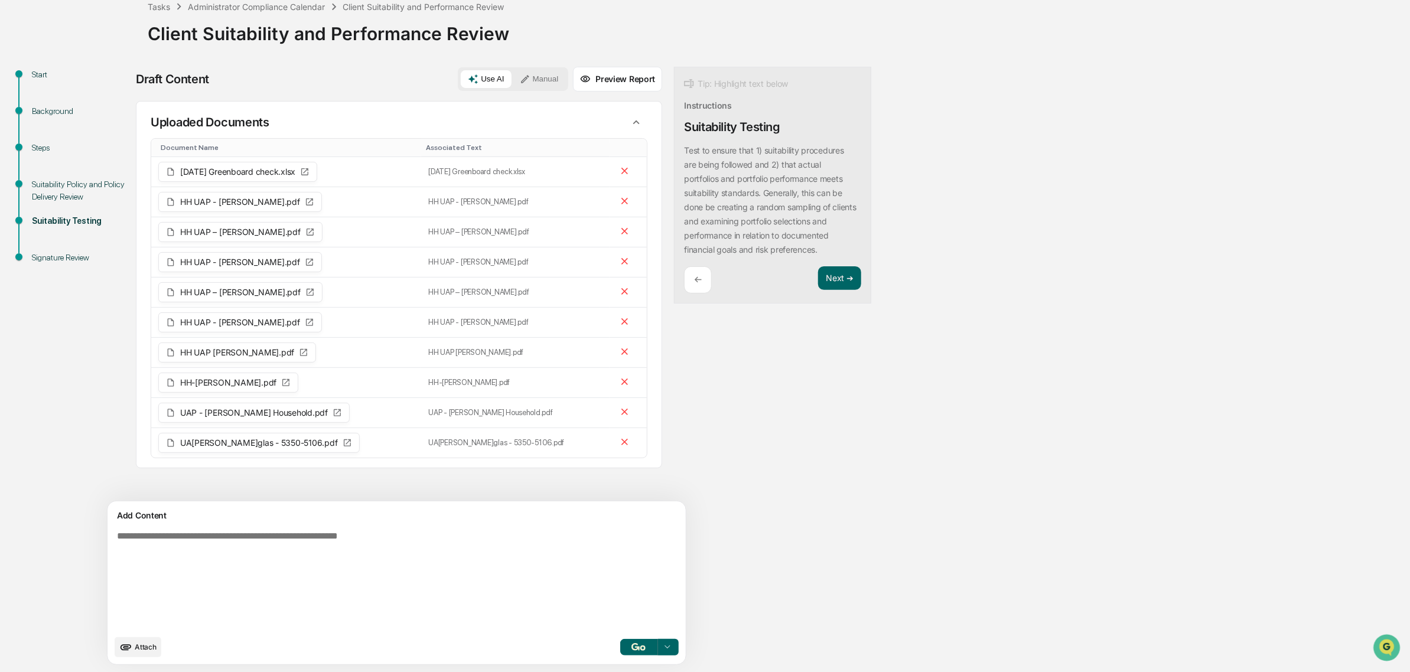
click at [132, 651] on icon "upload document" at bounding box center [125, 647] width 13 height 13
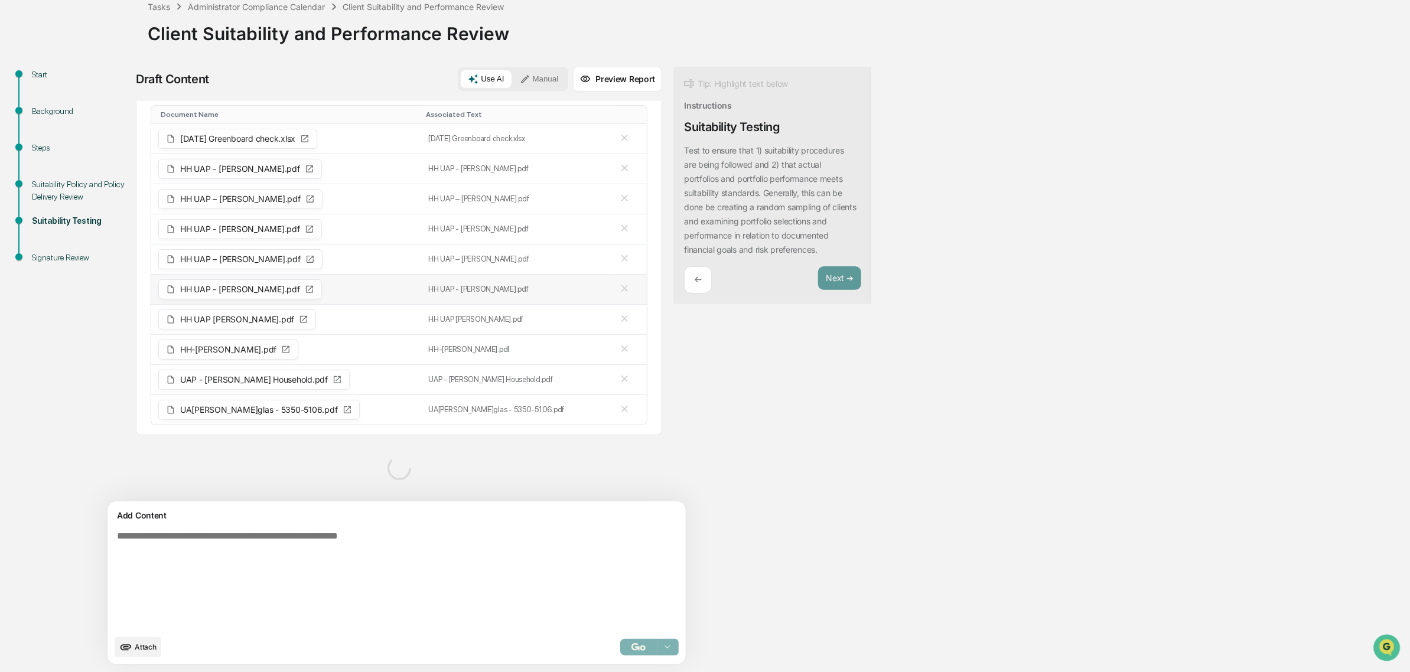
scroll to position [37, 0]
click at [148, 648] on span "Attach" at bounding box center [146, 647] width 22 height 9
click at [154, 644] on span "Attach" at bounding box center [146, 647] width 22 height 9
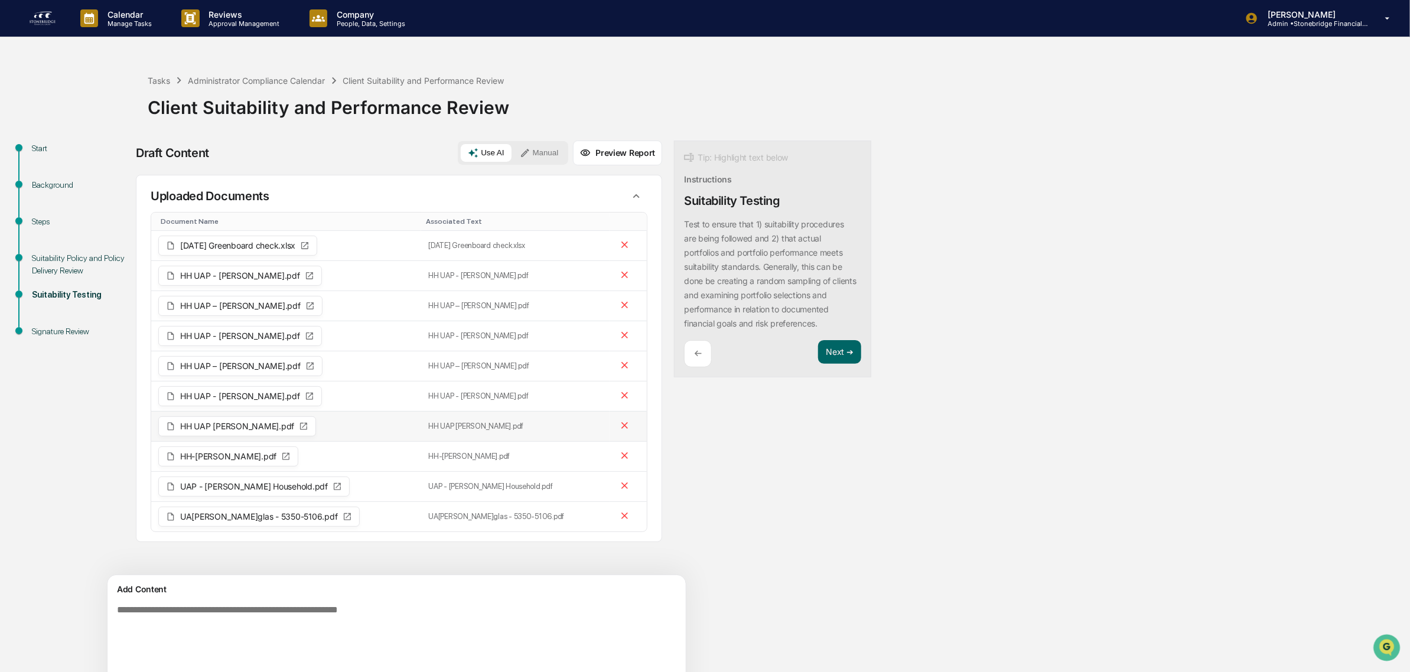
scroll to position [75, 0]
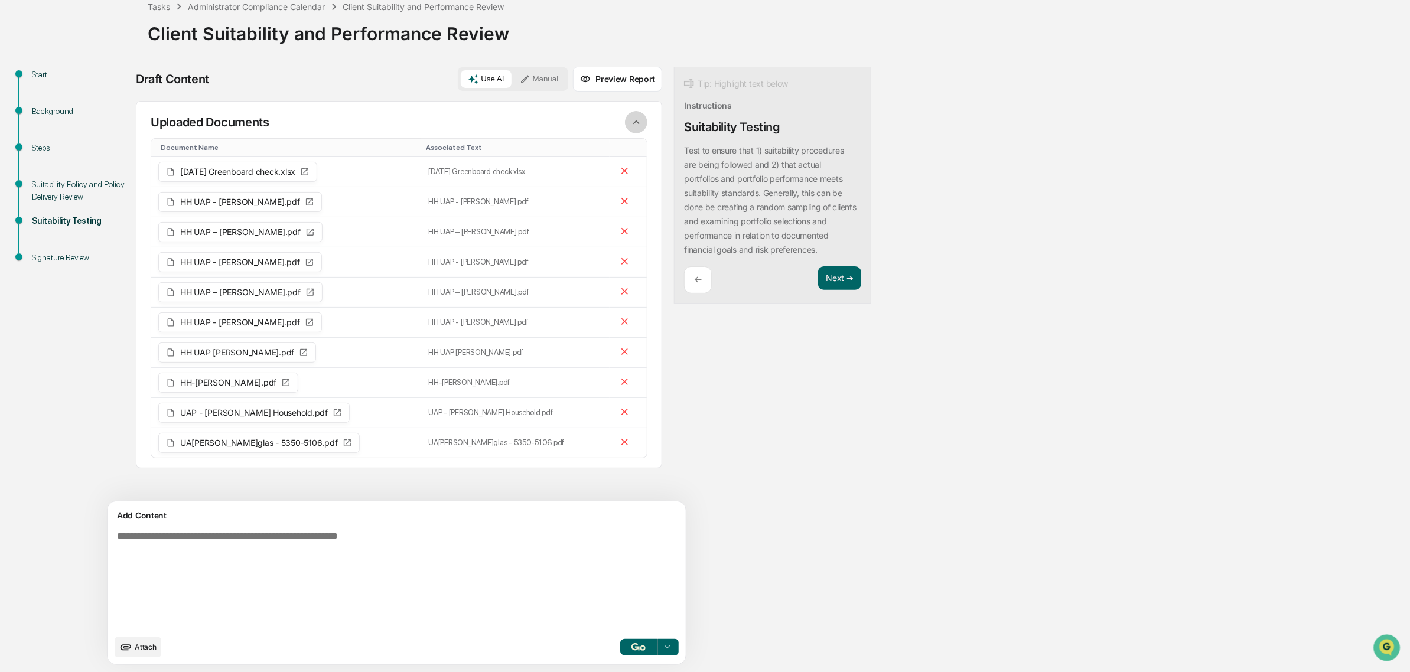
click at [630, 122] on icon "button" at bounding box center [636, 122] width 13 height 13
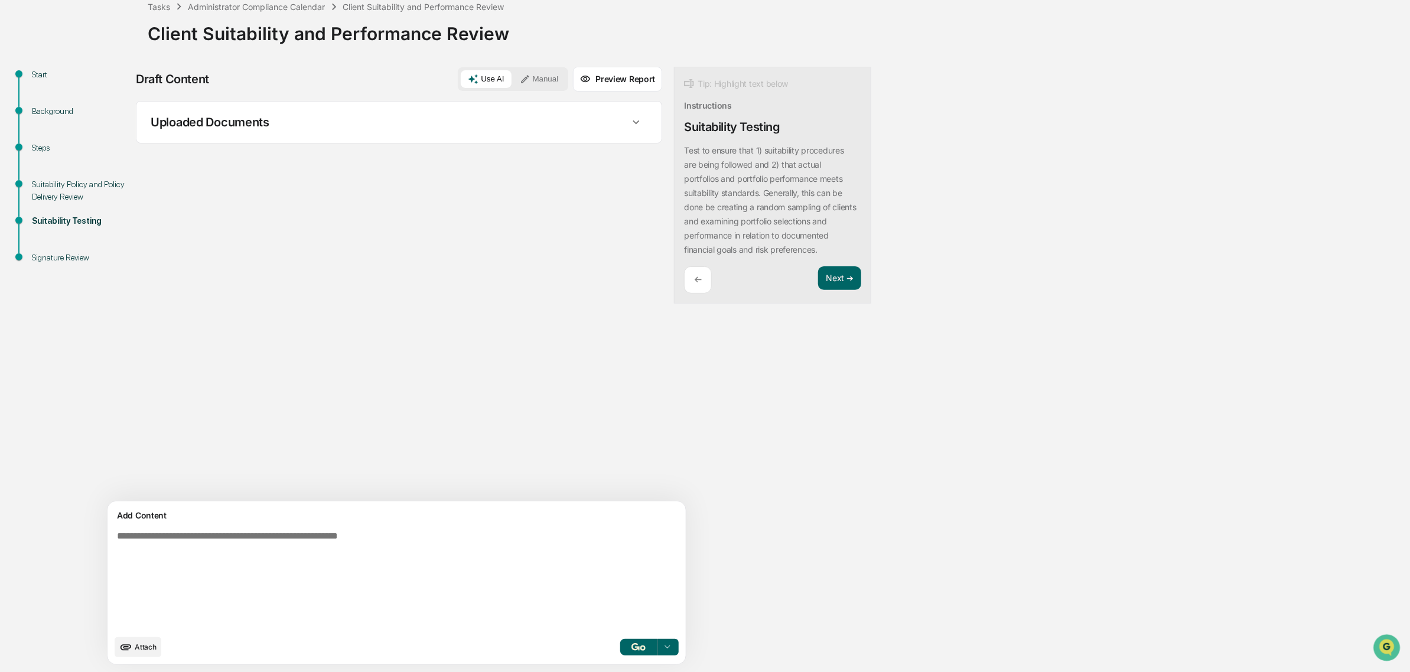
click at [630, 122] on icon "button" at bounding box center [636, 122] width 13 height 13
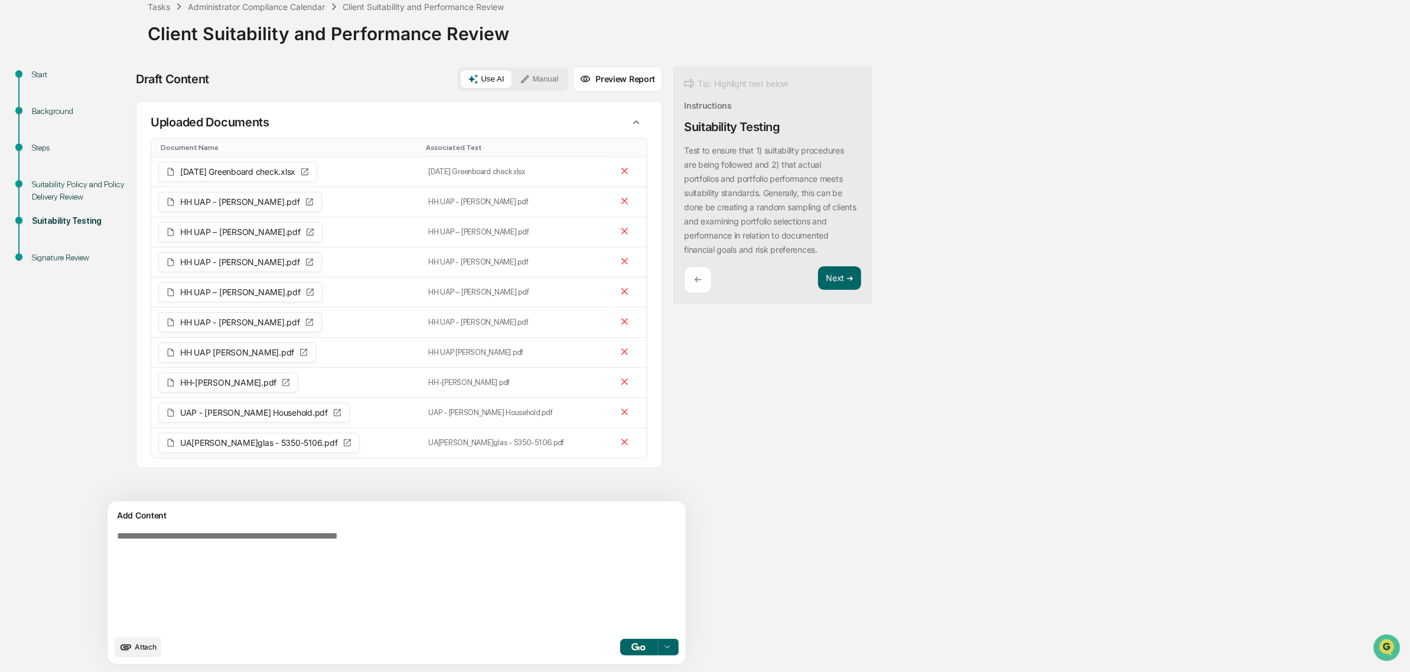
click at [305, 534] on textarea at bounding box center [368, 579] width 513 height 107
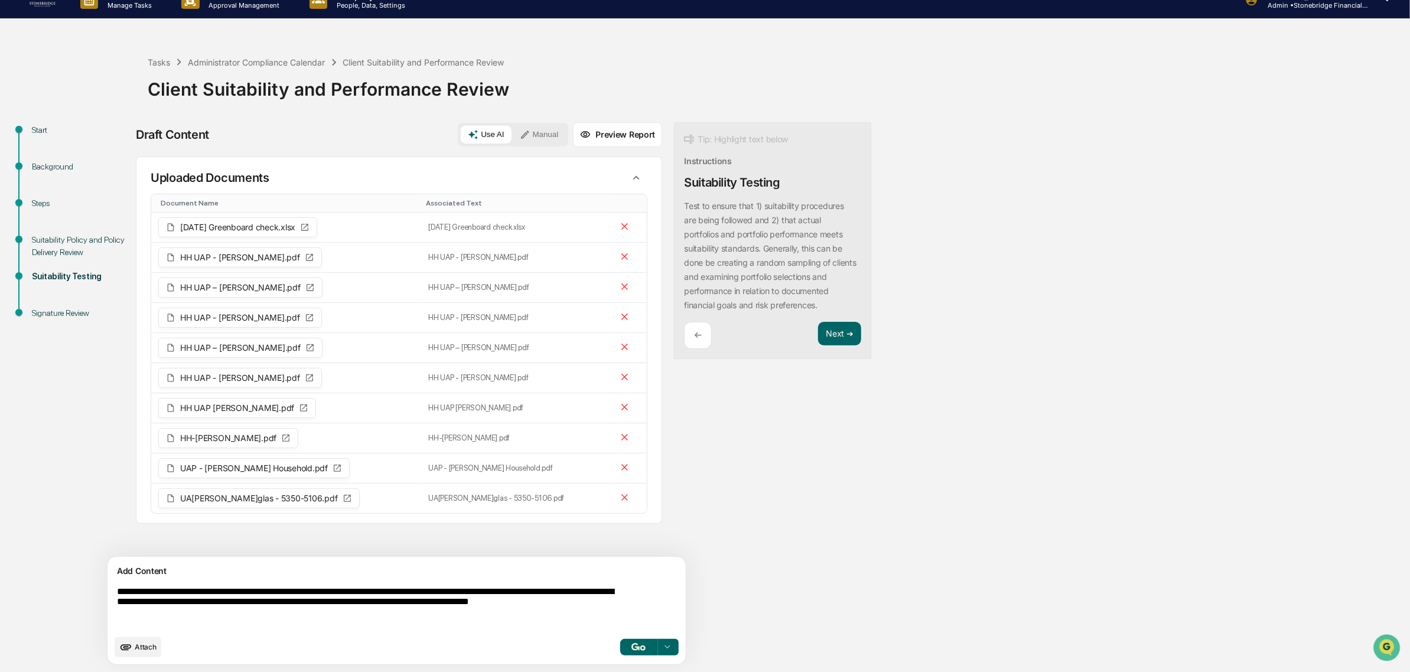
click at [165, 615] on textarea "**********" at bounding box center [368, 608] width 513 height 52
click at [275, 616] on textarea "**********" at bounding box center [368, 608] width 513 height 52
click at [287, 616] on textarea "**********" at bounding box center [368, 608] width 513 height 52
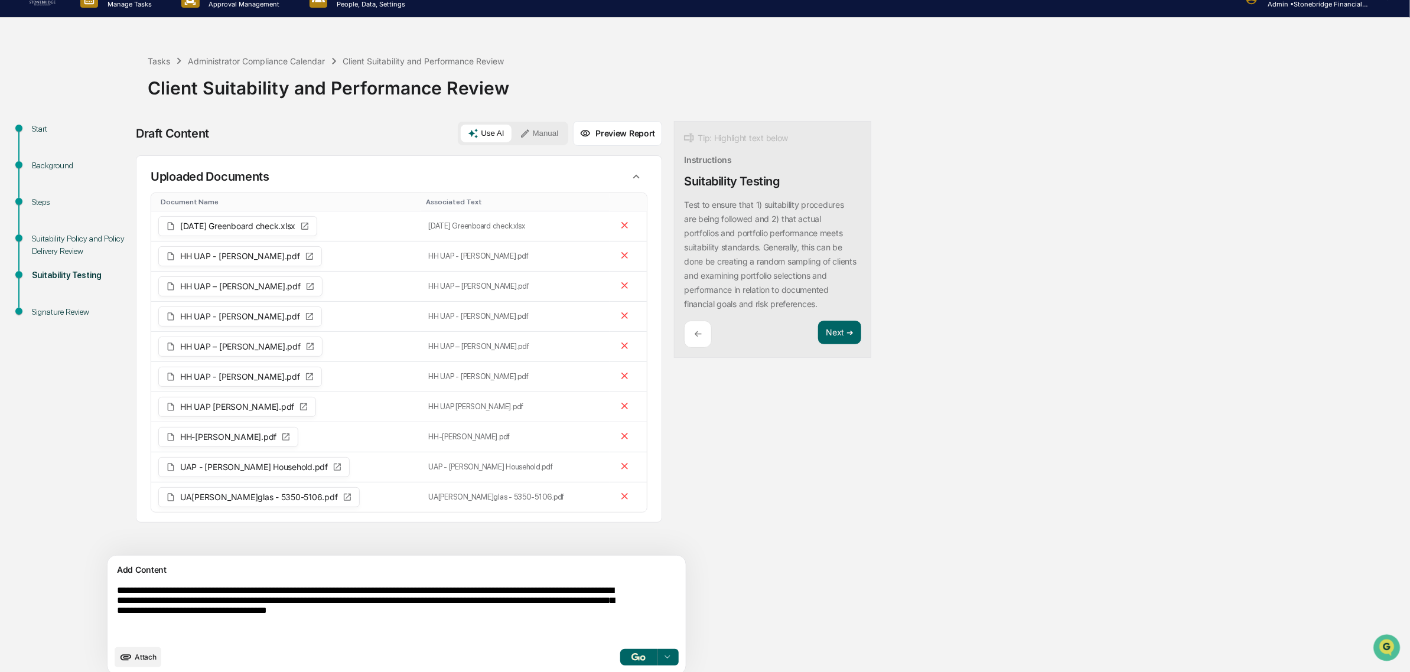
scroll to position [31, 0]
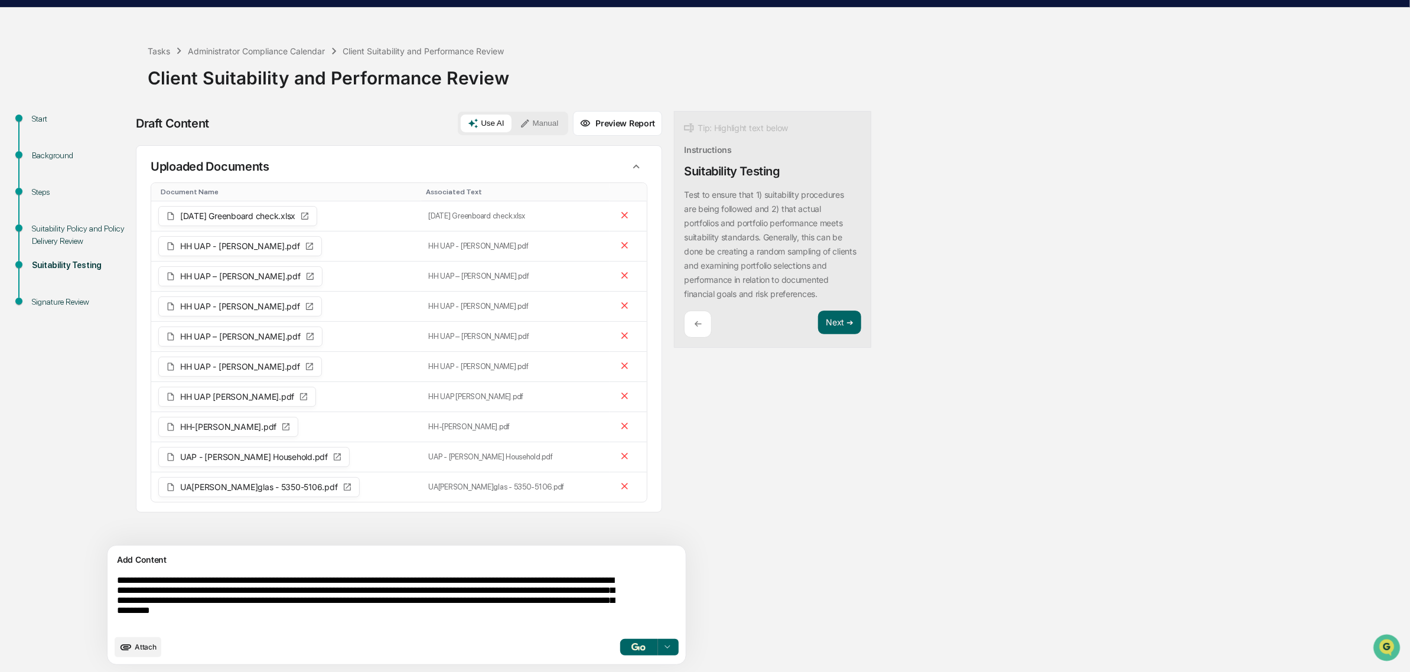
click at [321, 595] on textarea "**********" at bounding box center [368, 601] width 513 height 63
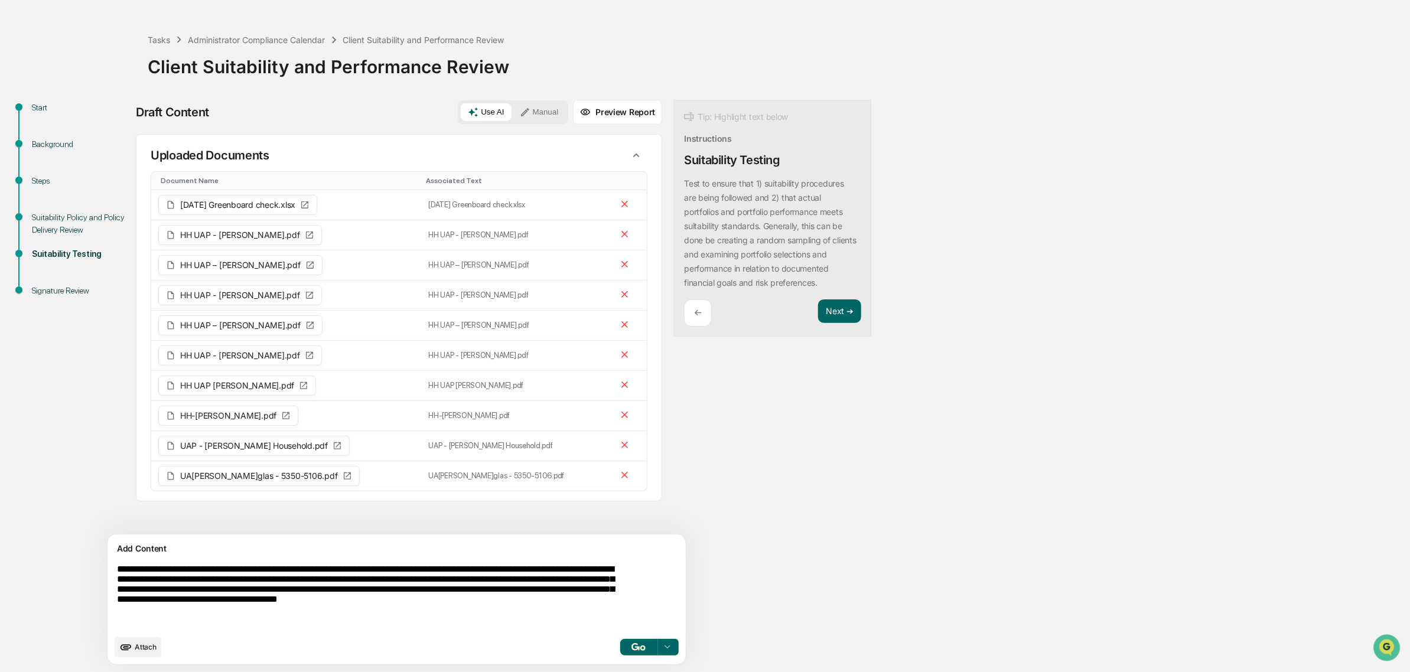
type textarea "**********"
click at [619, 653] on button "button" at bounding box center [638, 647] width 38 height 17
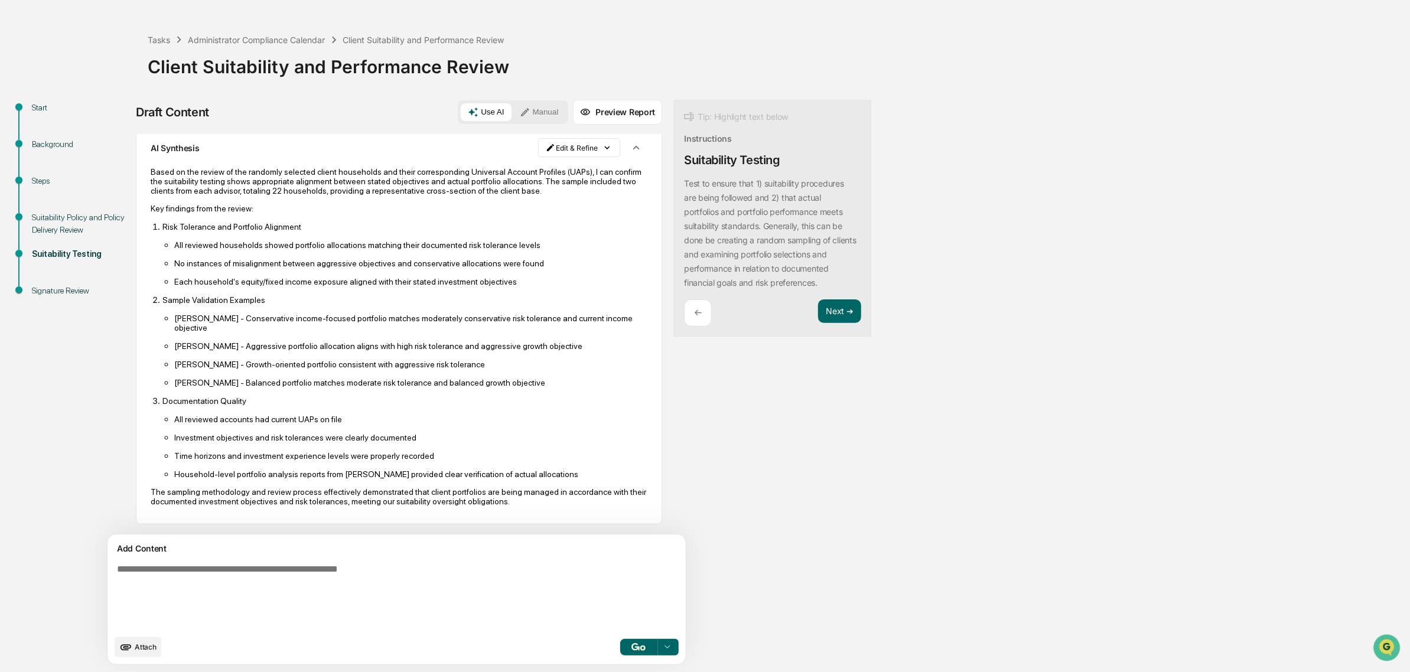
scroll to position [499, 0]
click at [818, 315] on button "Next ➔" at bounding box center [839, 311] width 43 height 24
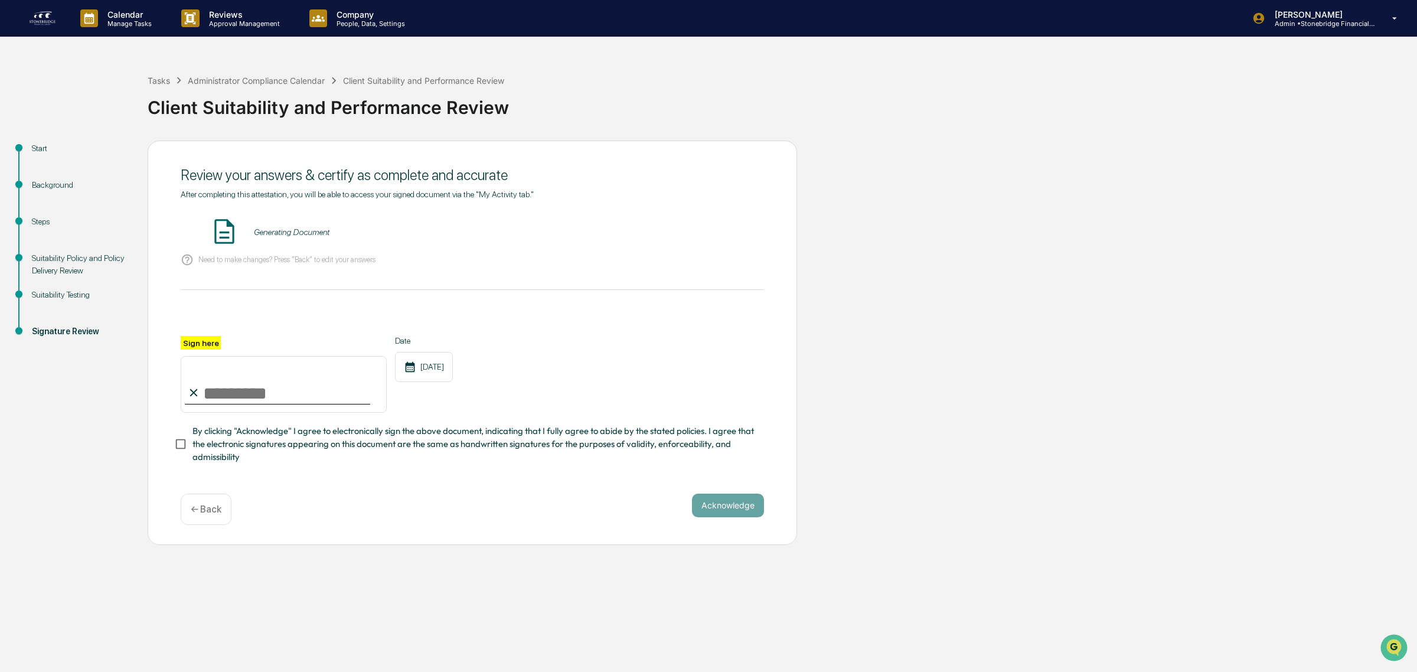
click at [243, 393] on input "Sign here" at bounding box center [284, 384] width 206 height 57
type input "**********"
click at [237, 448] on span "By clicking "Acknowledge" I agree to electronically sign the above document, in…" at bounding box center [474, 445] width 562 height 40
click at [690, 231] on button "VIEW" at bounding box center [696, 232] width 77 height 20
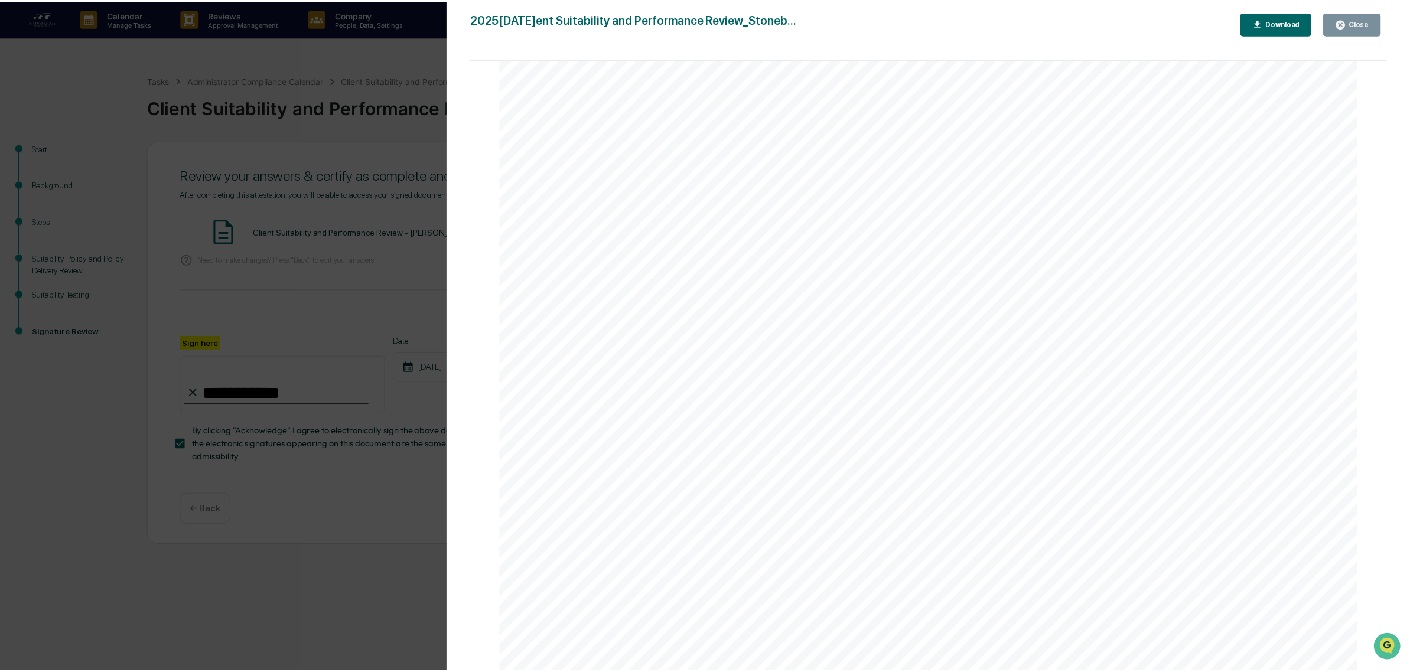
scroll to position [3151, 0]
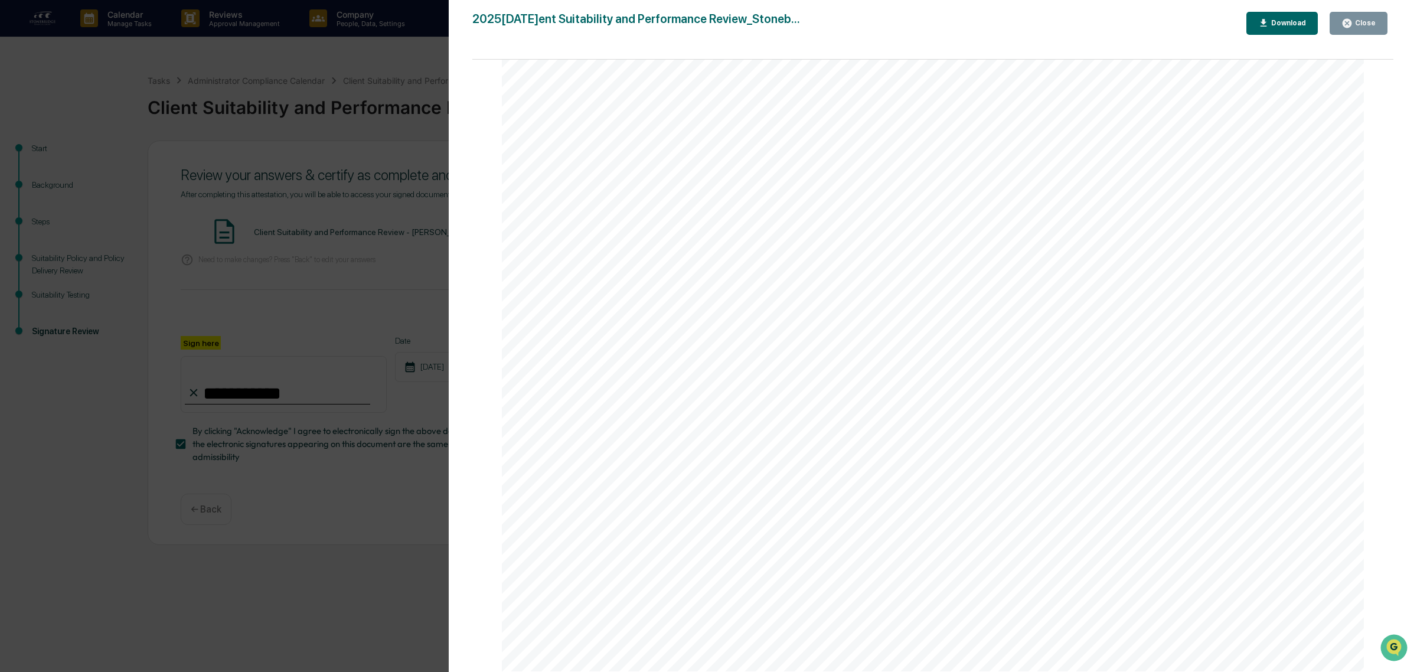
click at [1358, 28] on div "Close" at bounding box center [1359, 23] width 34 height 11
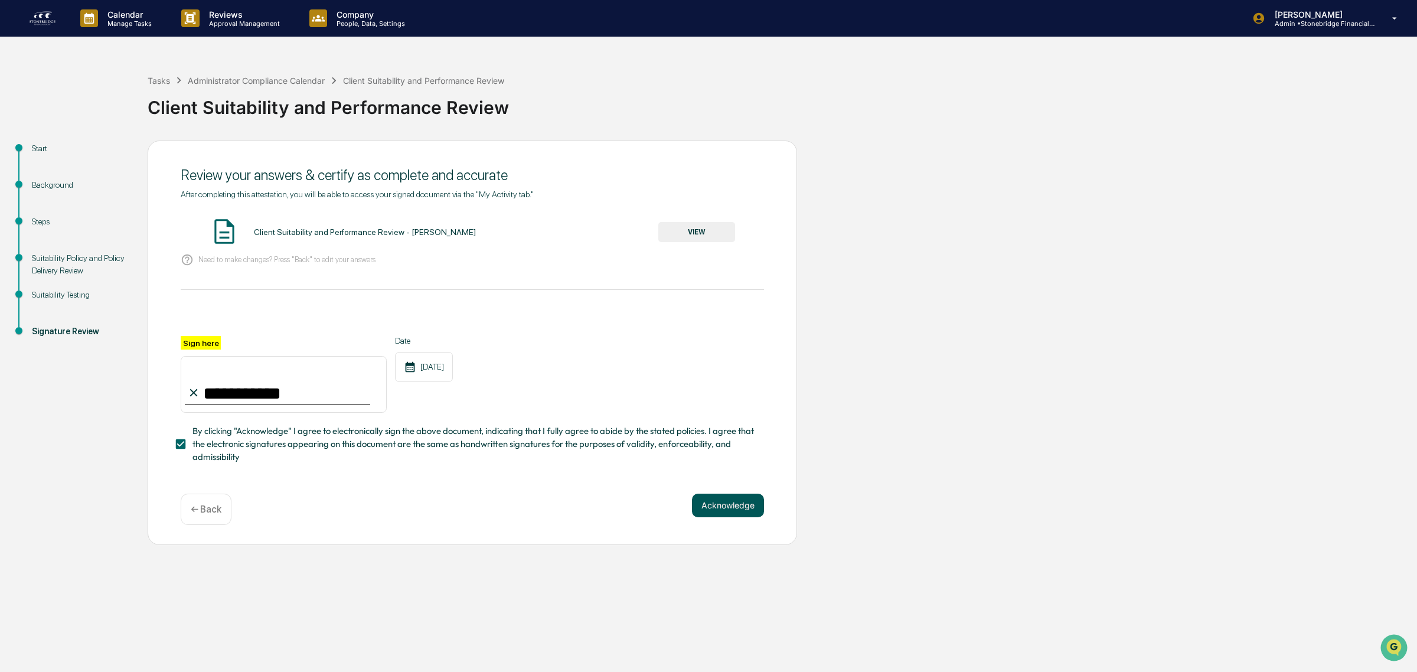
click at [739, 510] on button "Acknowledge" at bounding box center [728, 506] width 72 height 24
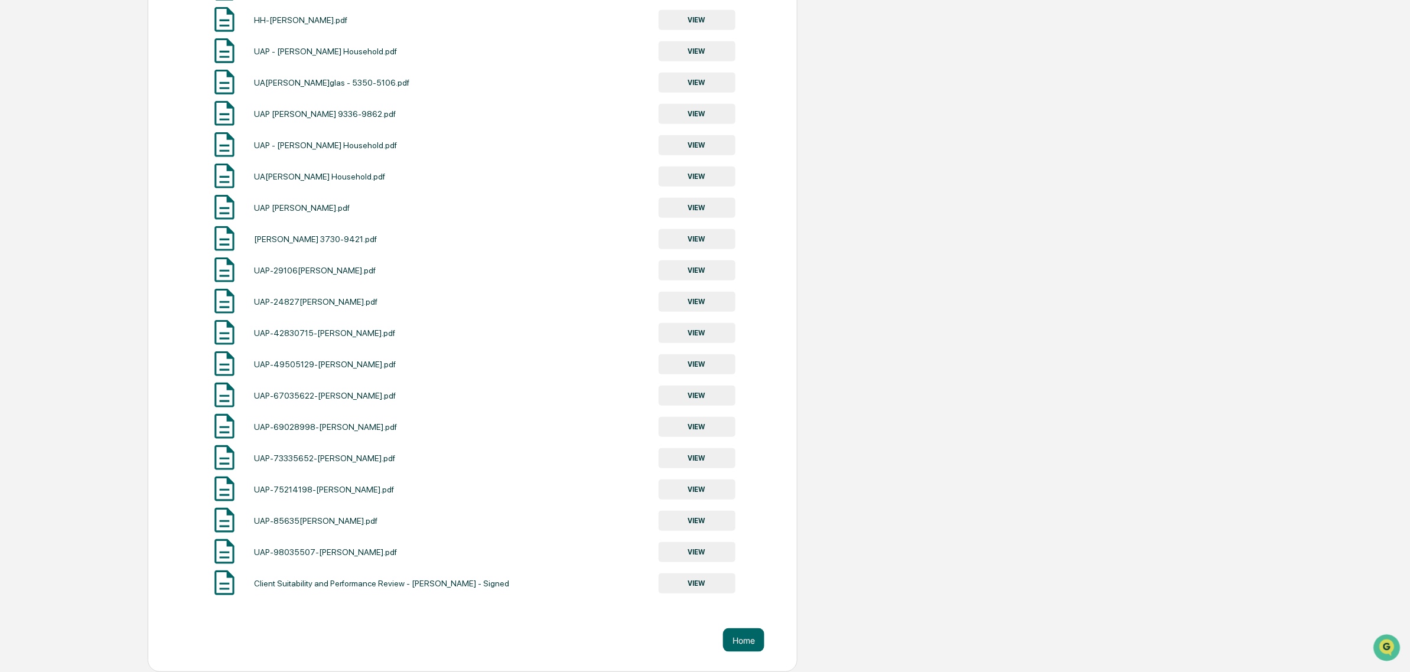
scroll to position [0, 0]
click at [746, 645] on button "Home" at bounding box center [743, 640] width 41 height 24
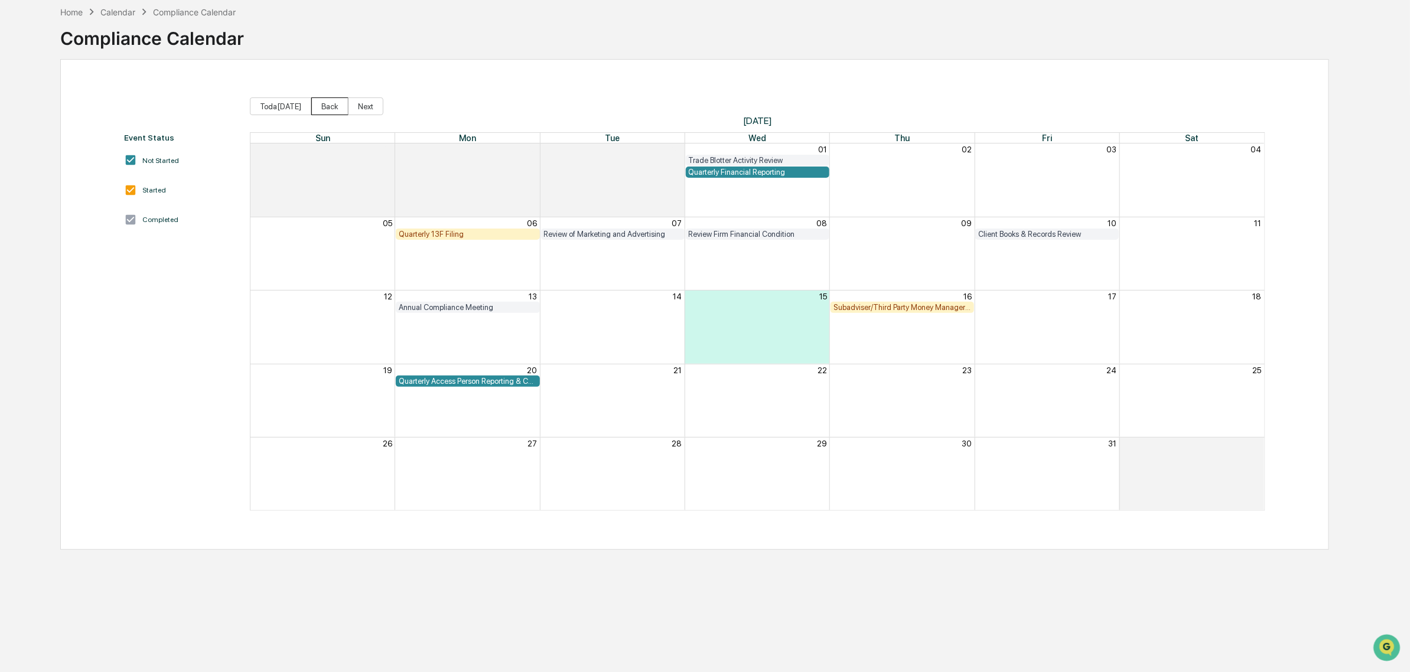
click at [311, 113] on button "Back" at bounding box center [329, 106] width 37 height 18
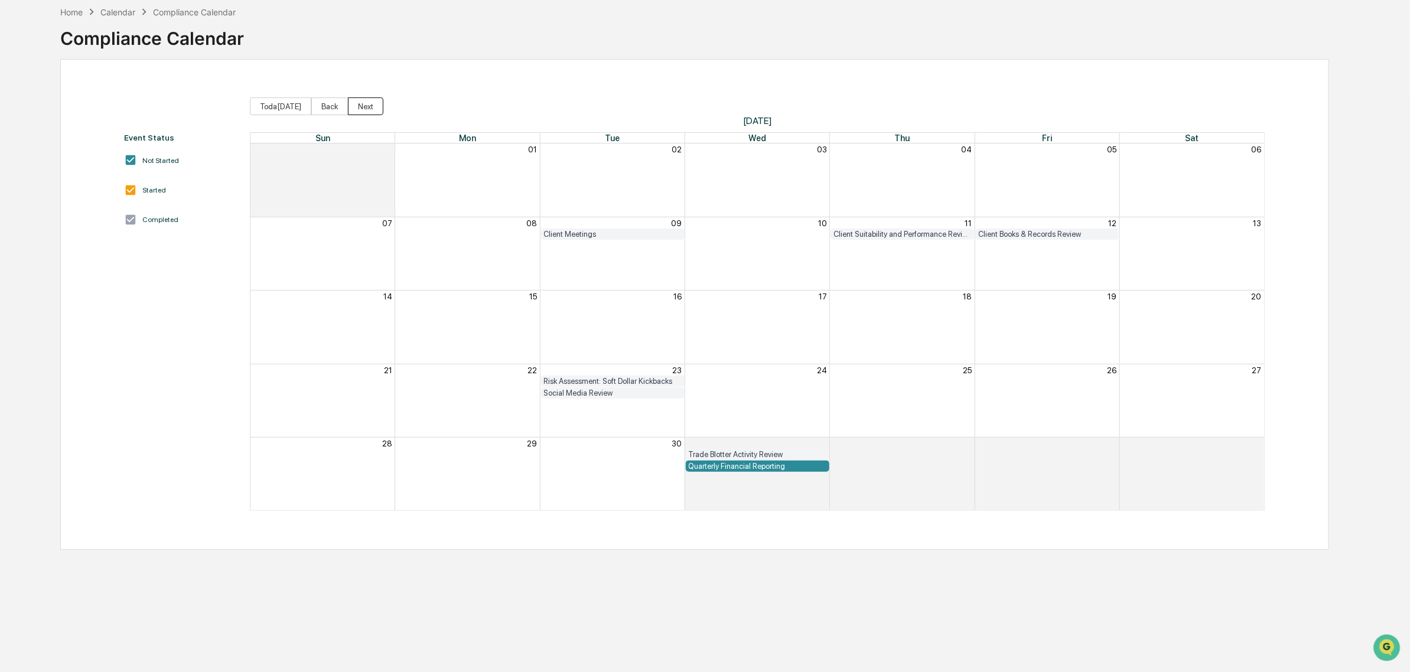
click at [356, 112] on button "Next" at bounding box center [365, 106] width 35 height 18
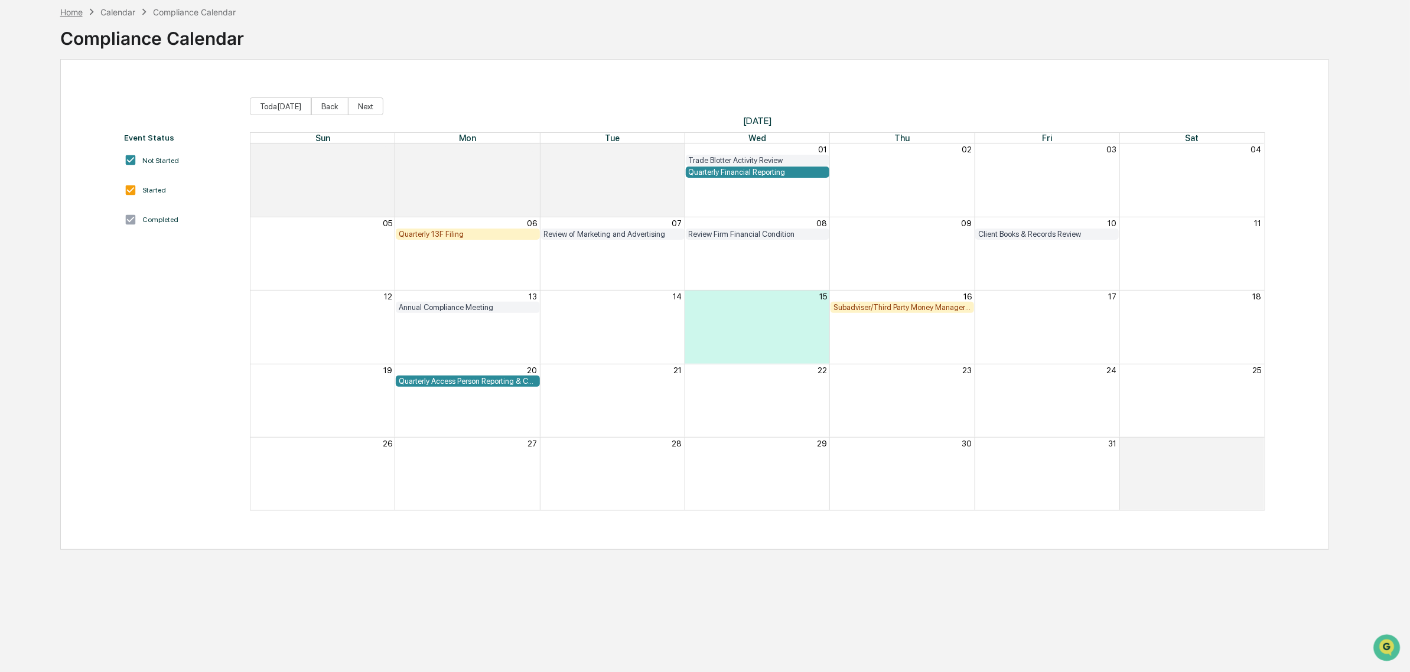
click at [73, 16] on div "Home" at bounding box center [71, 12] width 22 height 10
